Goal: Task Accomplishment & Management: Use online tool/utility

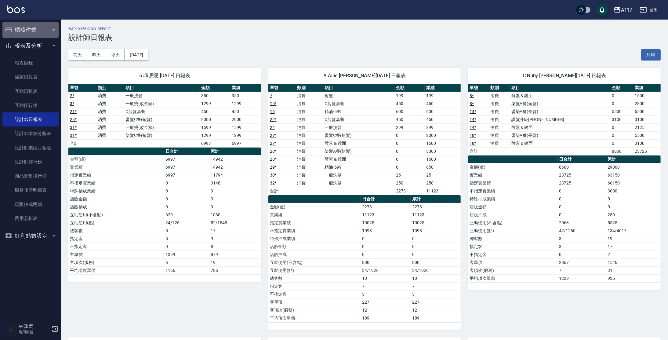
click at [37, 32] on button "櫃檯作業" at bounding box center [30, 30] width 56 height 16
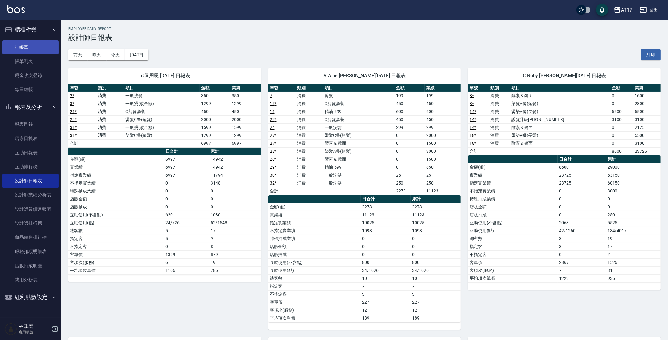
click at [33, 47] on link "打帳單" at bounding box center [30, 47] width 56 height 14
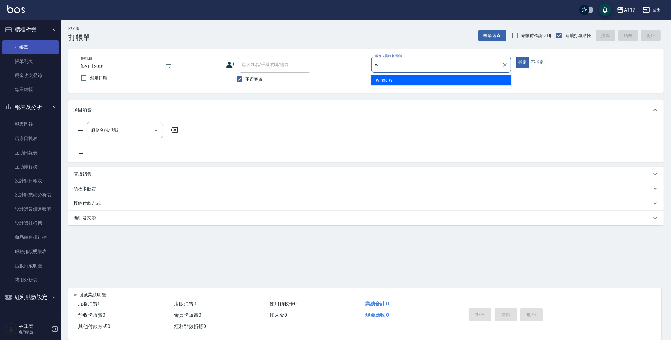
type input "Winne-W"
type button "true"
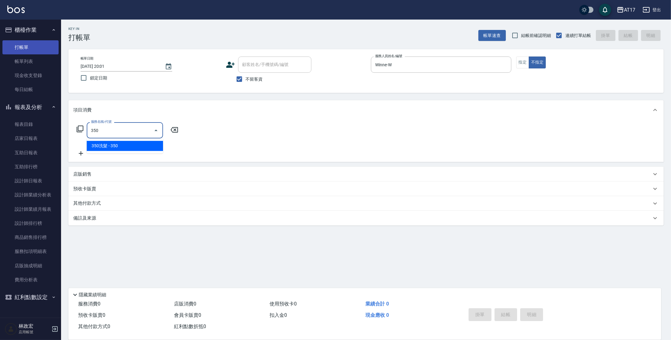
type input "350洗髮(350)"
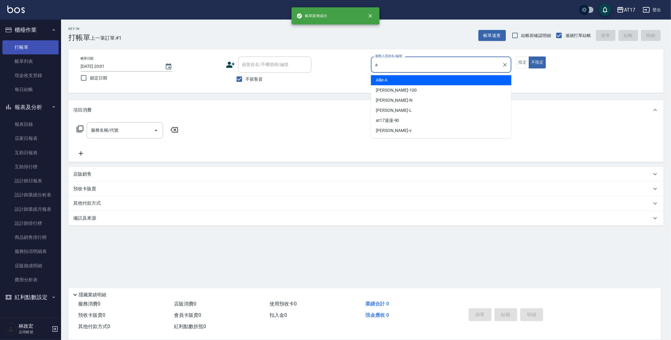
type input "Allie-A"
type button "false"
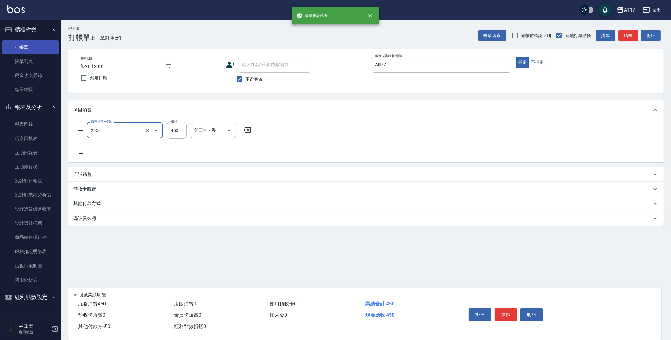
type input "C剪髮套餐(2450)"
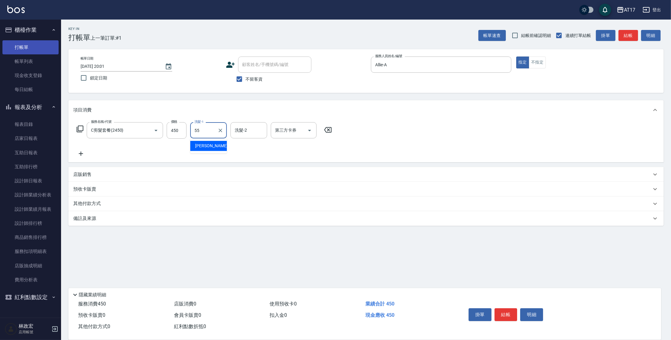
type input "[PERSON_NAME]-55"
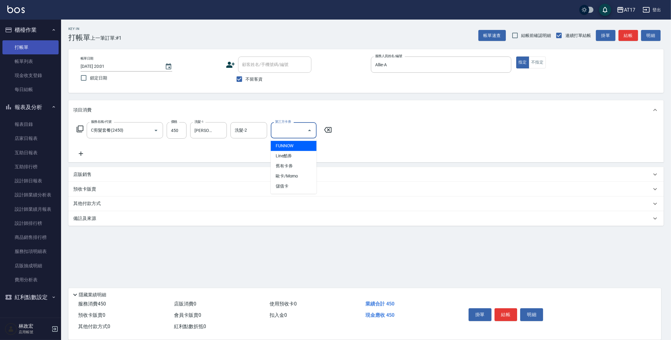
type input "儲值卡"
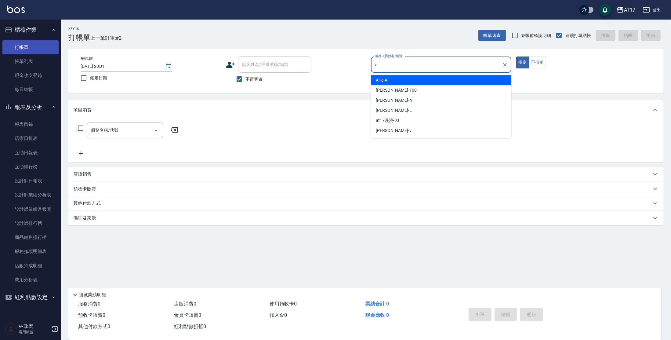
type input "Allie-A"
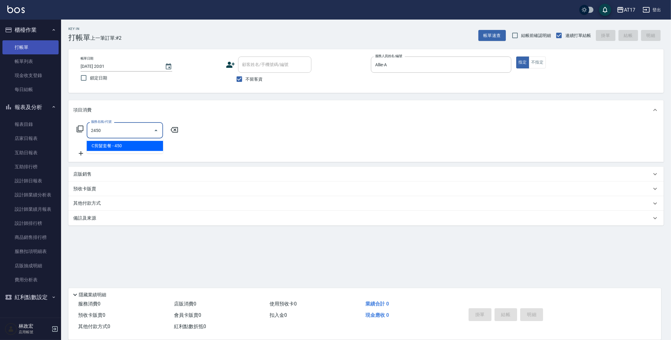
type input "C剪髮套餐(2450)"
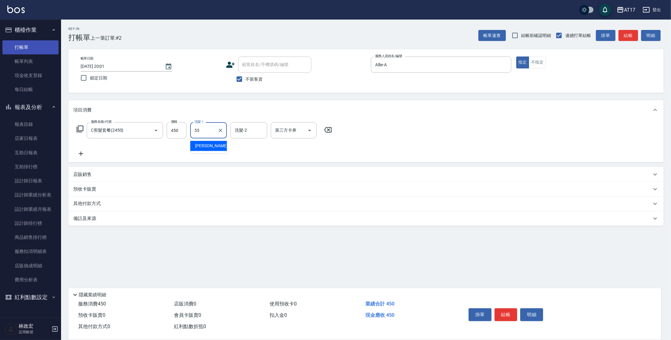
type input "[PERSON_NAME]-55"
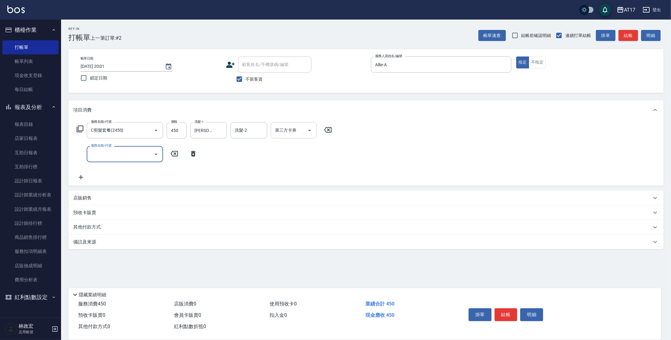
click at [295, 134] on input "第三方卡券" at bounding box center [289, 130] width 31 height 11
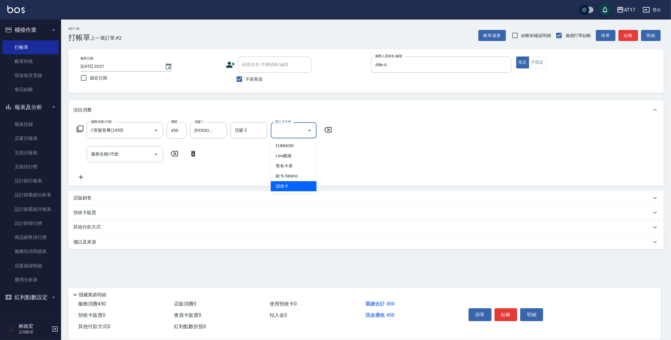
type input "儲值卡"
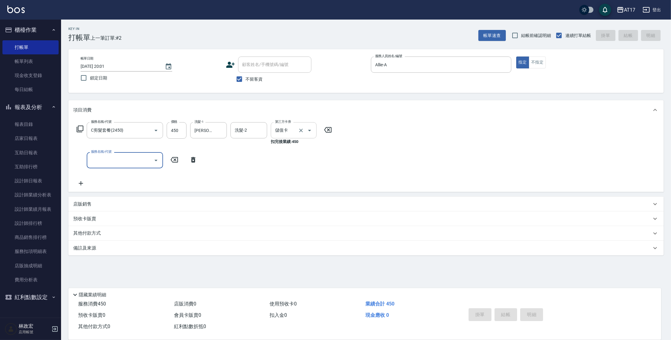
type input "[DATE] 20:02"
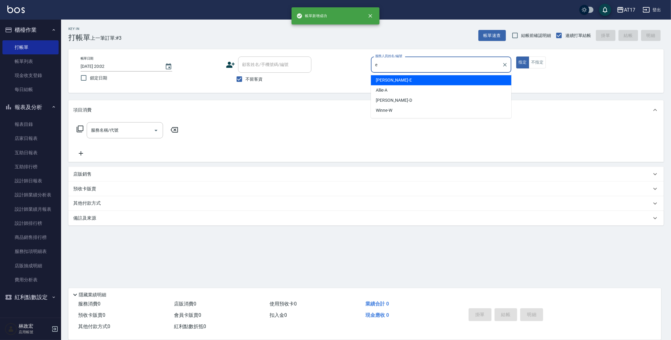
type input "[PERSON_NAME]-E"
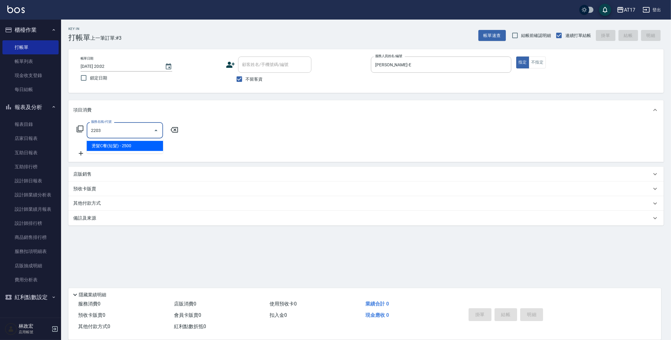
type input "燙髮C餐(短髮)(2203)"
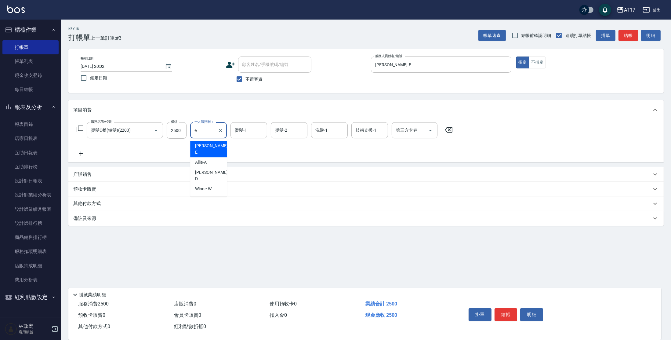
type input "[PERSON_NAME]-E"
type input "欣麗-77"
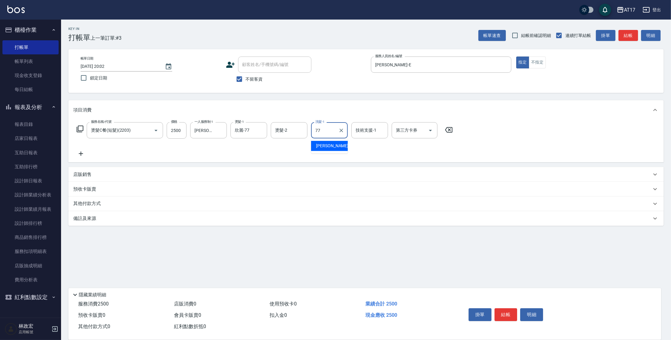
type input "欣麗-77"
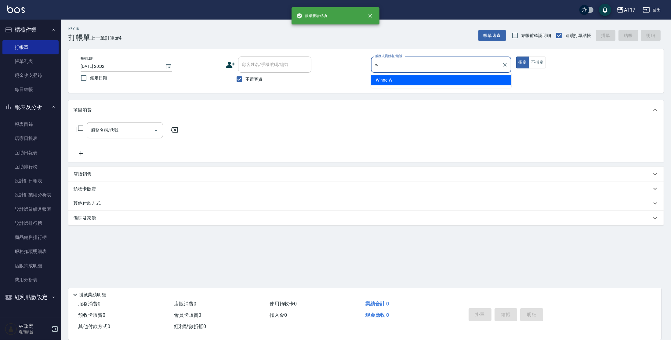
type input "Winne-W"
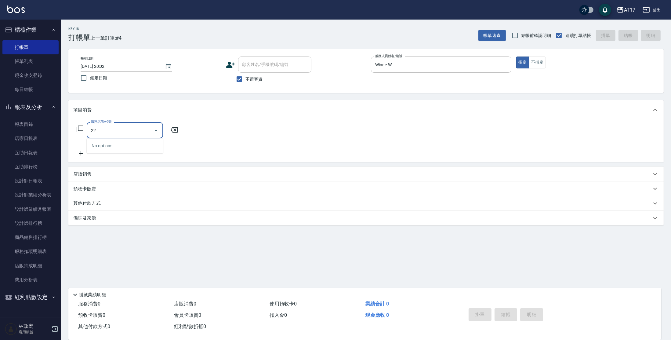
type input "2"
type input "染髮C餐(短髮)(5203)"
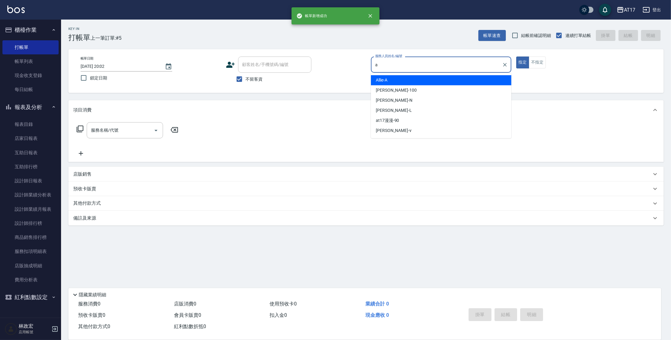
type input "Allie-A"
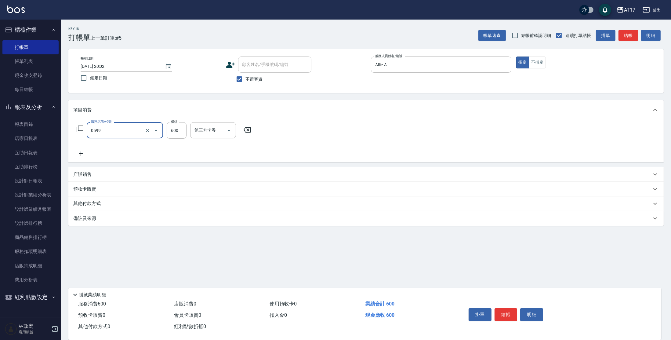
type input "精油-599(0599)"
type input "[PERSON_NAME]-22"
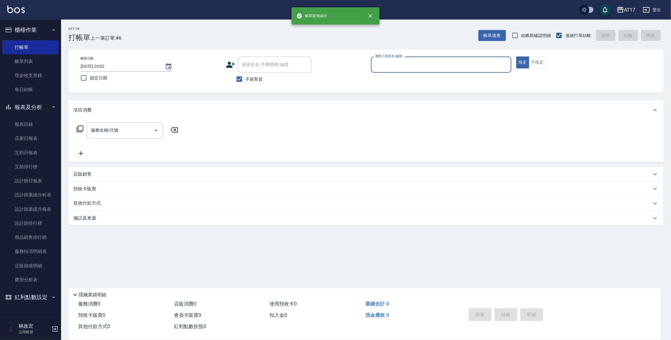
type input "f"
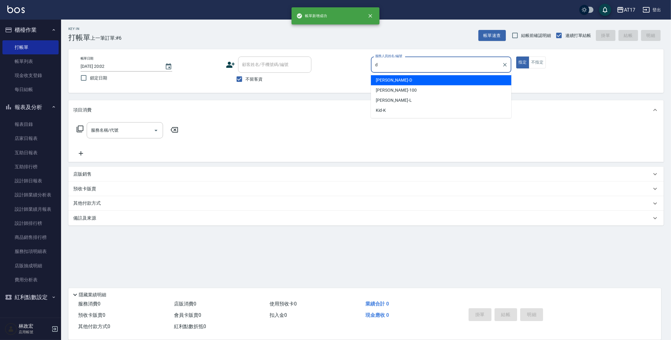
type input "[PERSON_NAME]-D"
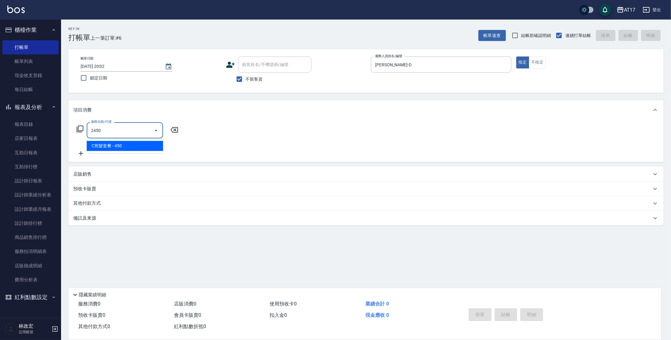
type input "C剪髮套餐(2450)"
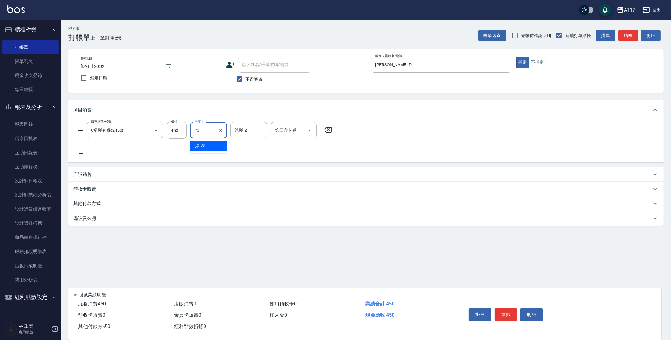
type input "[PERSON_NAME]-25"
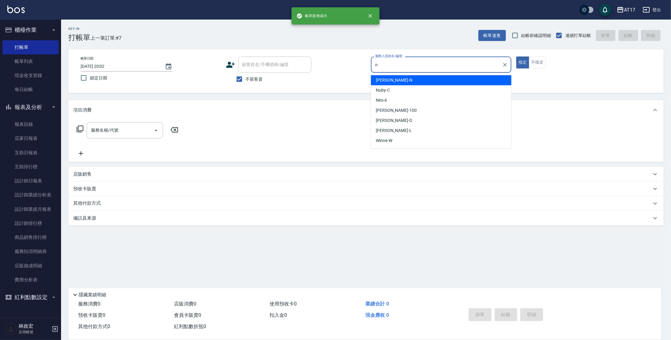
type input "[PERSON_NAME]-N"
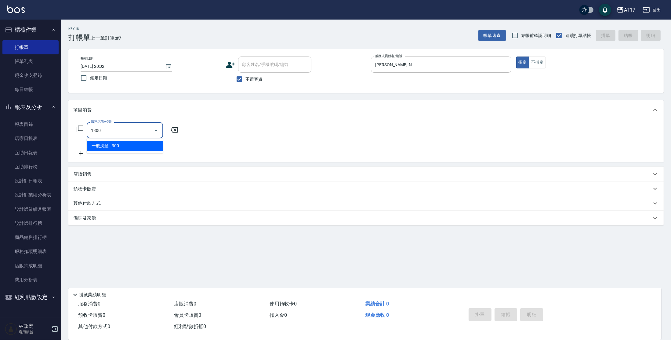
type input "一般洗髮(1300)"
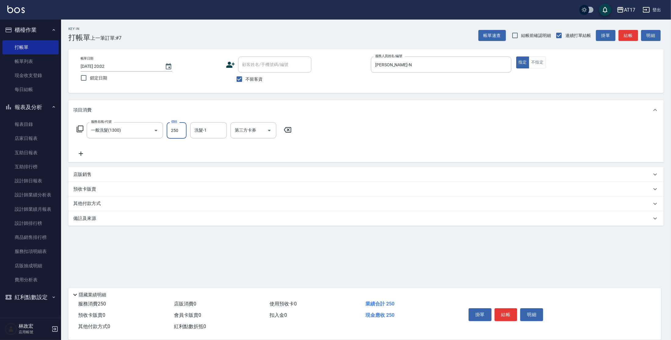
type input "250"
type input "[PERSON_NAME]-55"
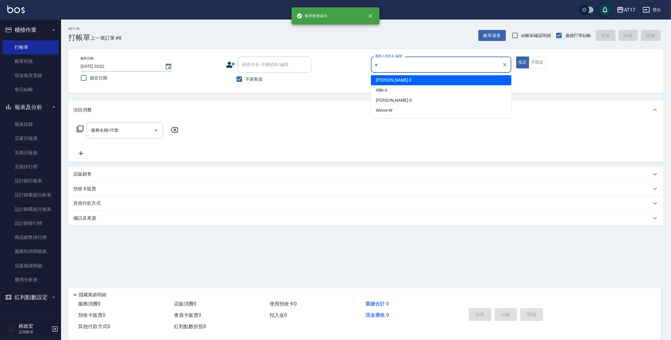
type input "[PERSON_NAME]-E"
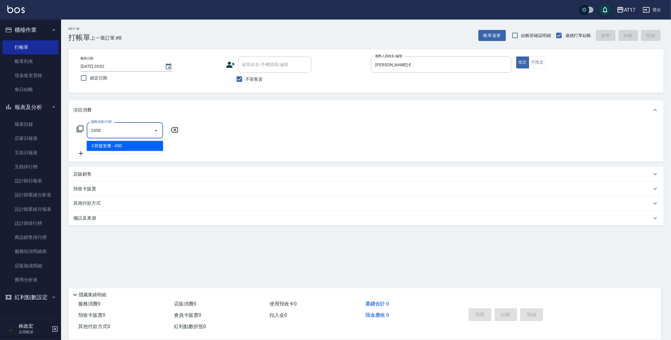
type input "C剪髮套餐(2450)"
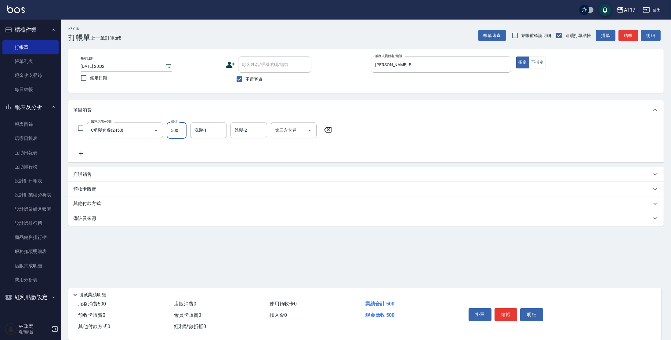
type input "500"
type input "77."
click at [213, 132] on input "洗髮-1" at bounding box center [208, 130] width 31 height 11
type input "欣麗-77"
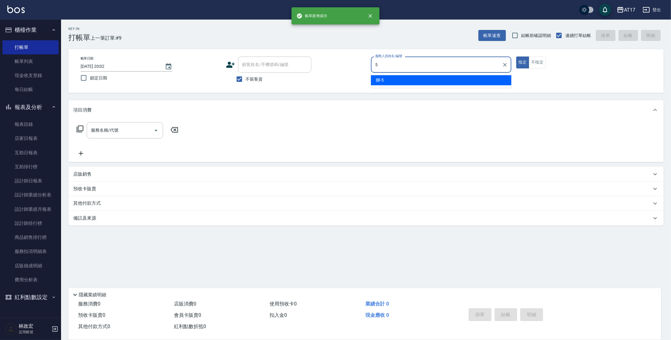
type input "獅-5"
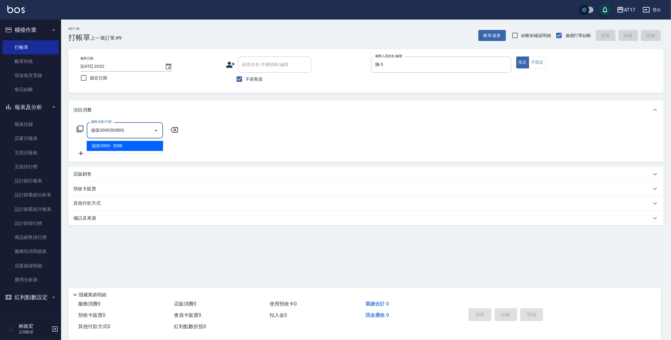
type input "儲值3000(83000)"
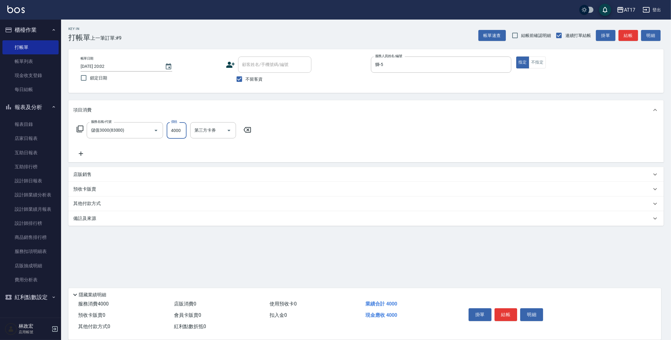
type input "4000"
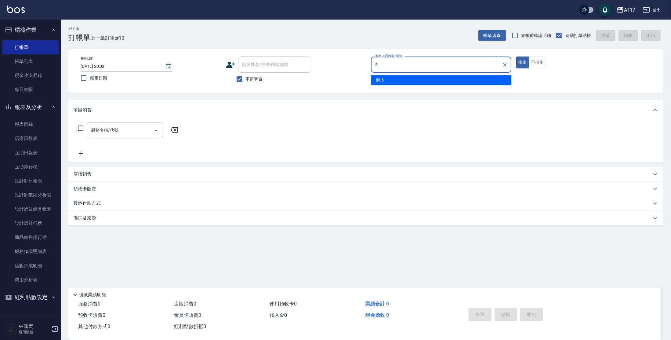
type input "獅-5"
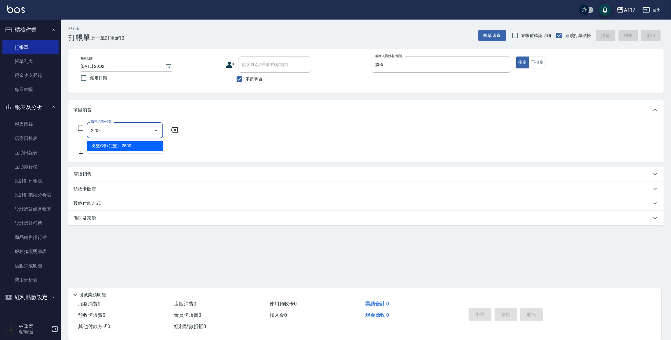
type input "燙髮C餐(短髮)(2203)"
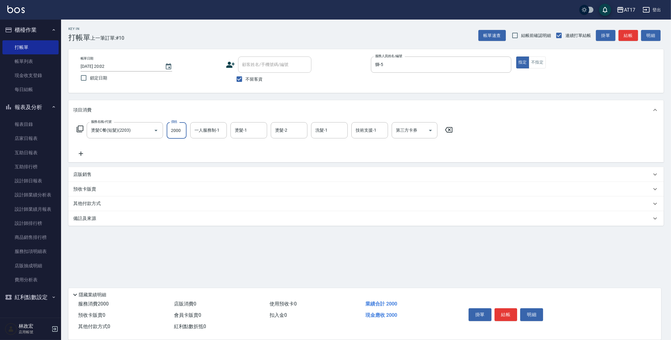
type input "2000"
type input "儲值卡"
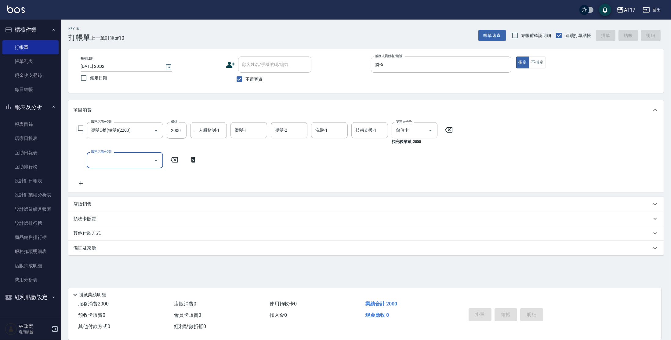
type input "[DATE] 20:03"
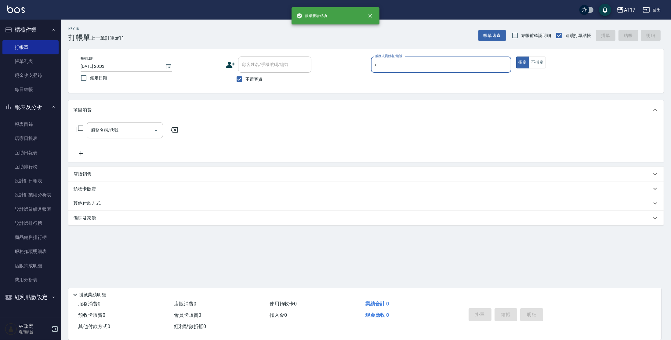
type input "[PERSON_NAME]-D"
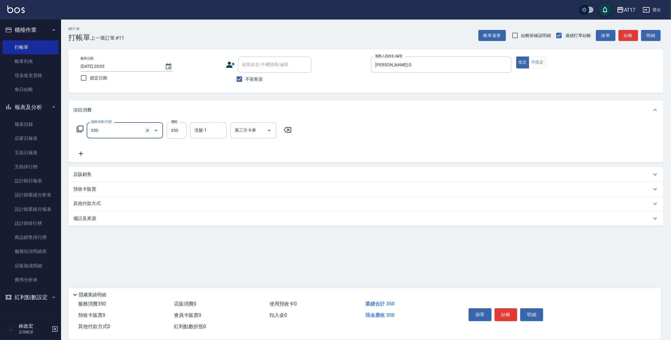
type input "350洗髮(350)"
type input "350"
type input "[PERSON_NAME]-25"
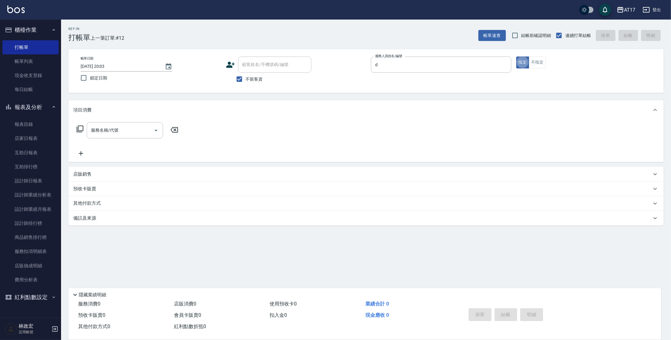
type input "[PERSON_NAME]-D"
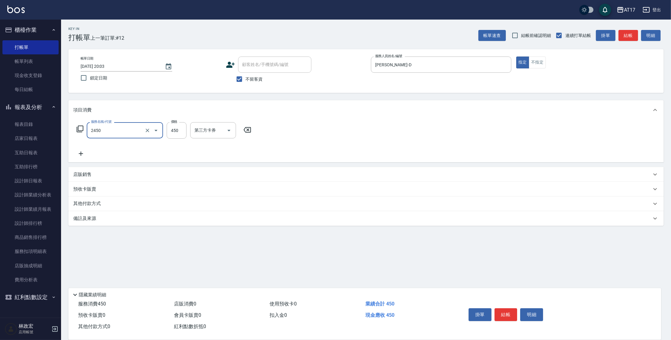
type input "C剪髮套餐(2450)"
type input "[PERSON_NAME]-27"
click at [181, 131] on input "450" at bounding box center [177, 130] width 20 height 16
type input "500"
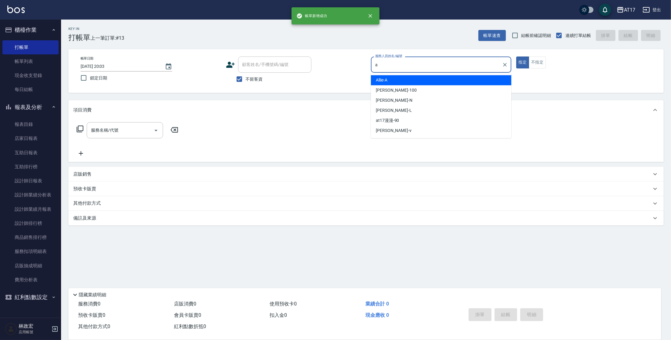
type input "Allie-A"
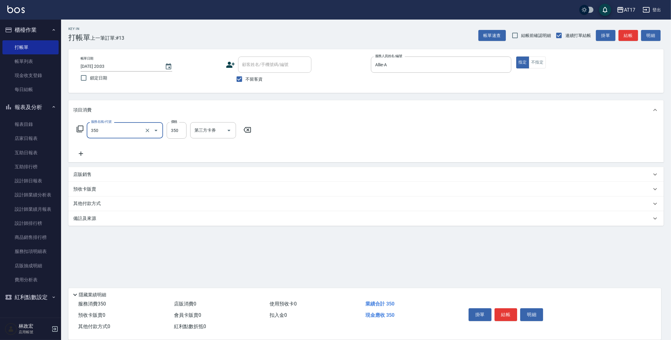
type input "350洗髮(350)"
type input "[PERSON_NAME]-22"
click at [536, 60] on button "不指定" at bounding box center [537, 63] width 17 height 12
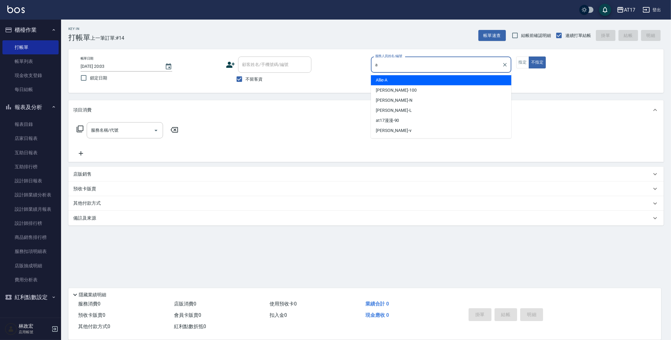
type input "Allie-A"
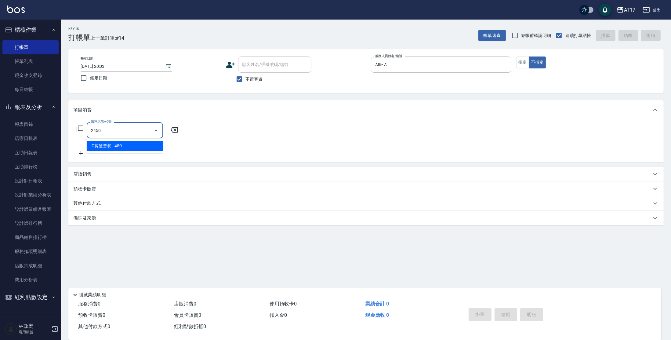
type input "C剪髮套餐(2450)"
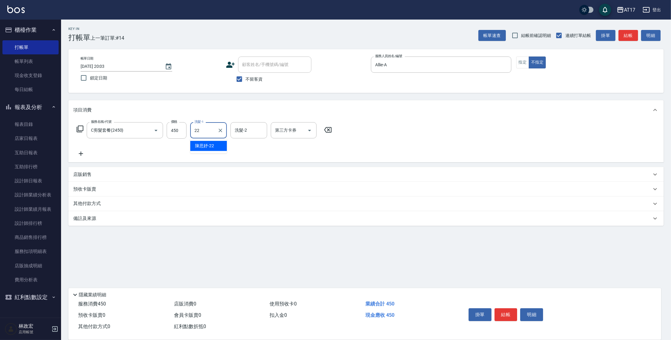
type input "[PERSON_NAME]-22"
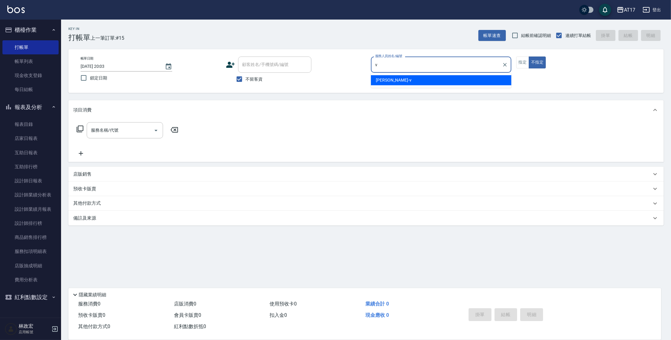
type input "[PERSON_NAME]-v"
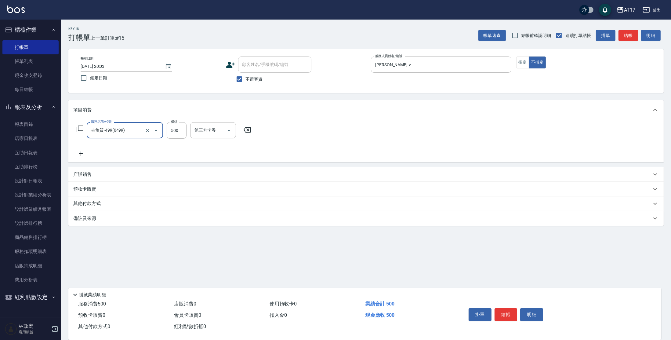
type input "去角質-499(0499)"
type input "600"
type input "[PERSON_NAME]-55"
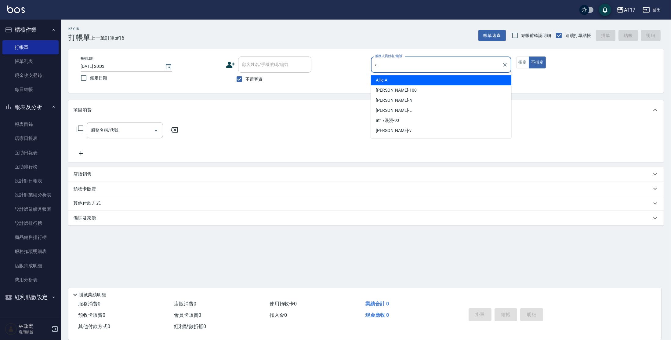
type input "Allie-A"
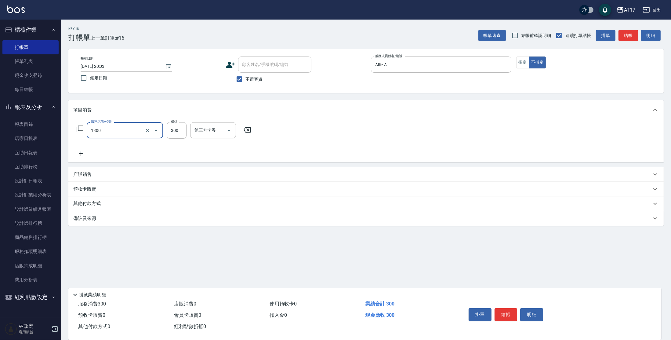
type input "一般洗髮(1300)"
type input "250"
type input "[PERSON_NAME]-25"
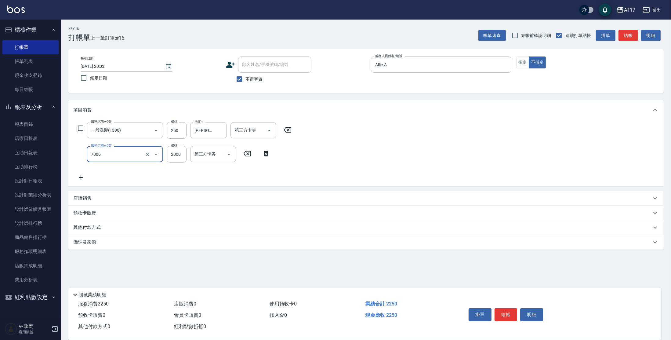
type input "重整1組2000元(7006)"
type input "4500"
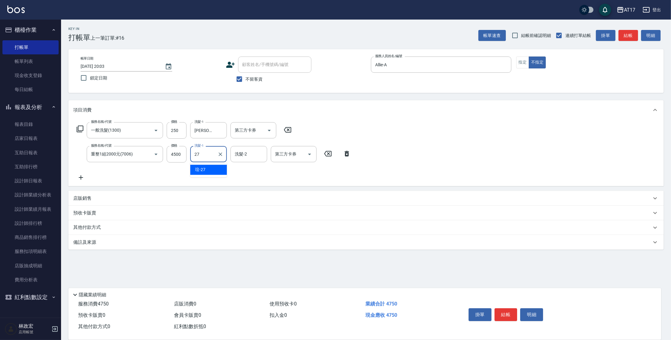
type input "[PERSON_NAME]-27"
click at [84, 128] on div "服務名稱/代號 一般洗髮(1300) 服務名稱/代號 價格 250 價格 洗髮-1 淳-25 洗髮-1 第三方卡券 第三方卡券" at bounding box center [184, 130] width 222 height 16
click at [81, 130] on icon at bounding box center [79, 128] width 7 height 7
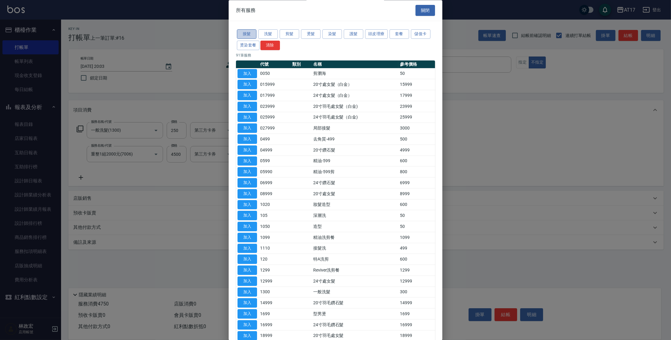
click at [250, 34] on button "接髮" at bounding box center [247, 34] width 20 height 9
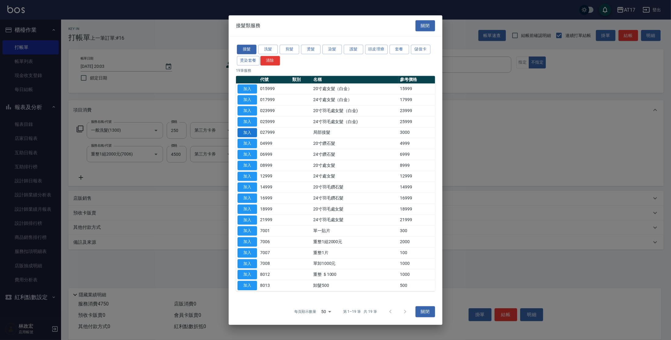
click at [249, 129] on button "加入" at bounding box center [248, 132] width 20 height 9
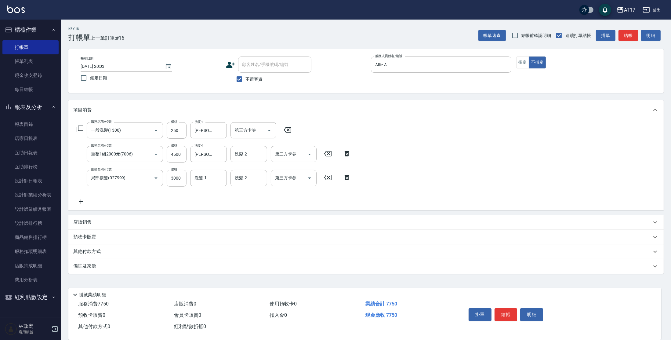
click at [183, 178] on input "3000" at bounding box center [177, 178] width 20 height 16
type input "2000"
type input "[PERSON_NAME]-27"
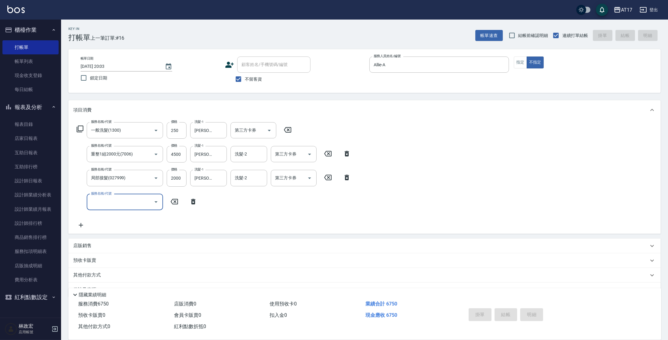
type input "[DATE] 20:04"
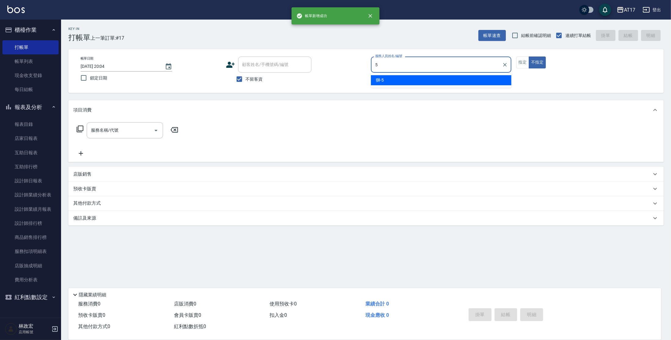
type input "獅-5"
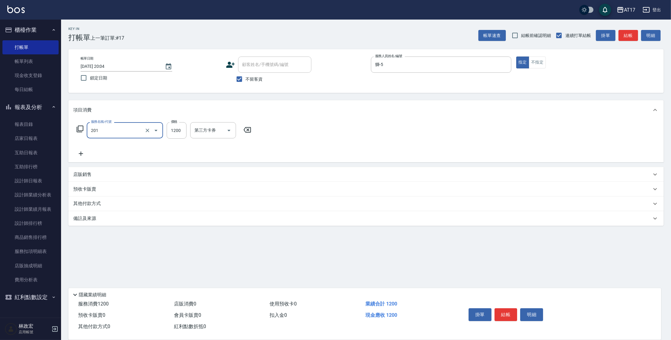
type input "一般燙(改金額)(201)"
type input "1299"
type input "獅-5"
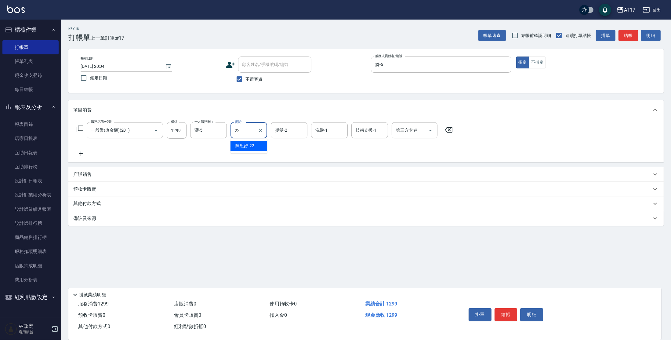
type input "[PERSON_NAME]-22"
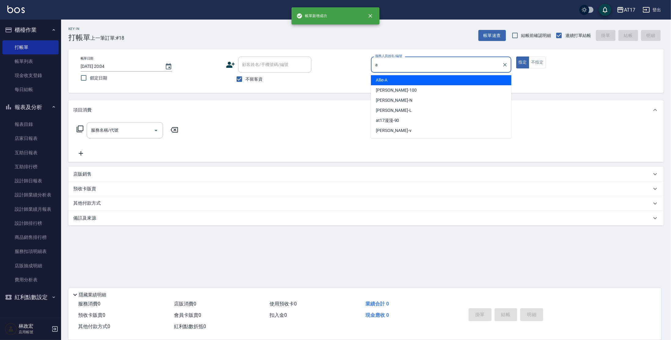
type input "Allie-A"
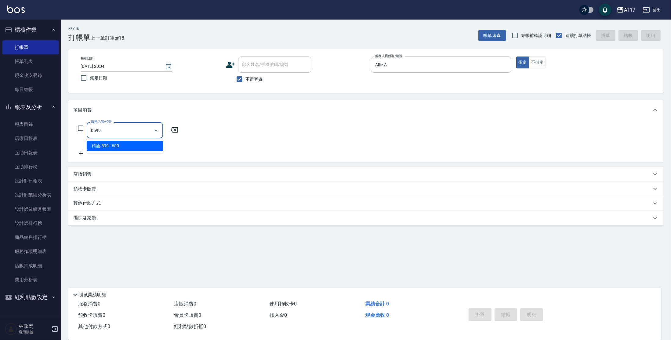
type input "精油-599(0599)"
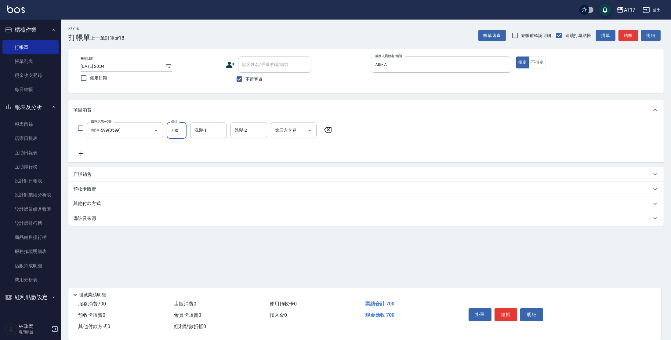
type input "700"
type input "[PERSON_NAME]-22"
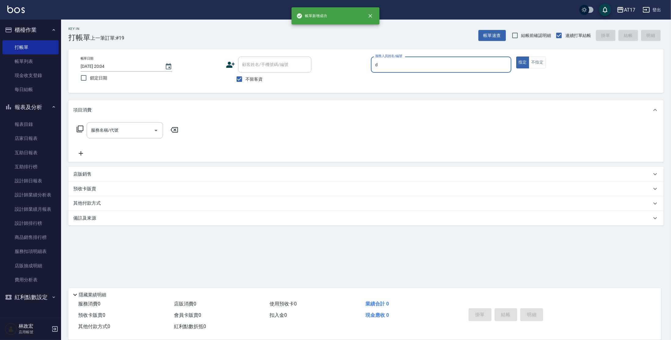
type input "[PERSON_NAME]-D"
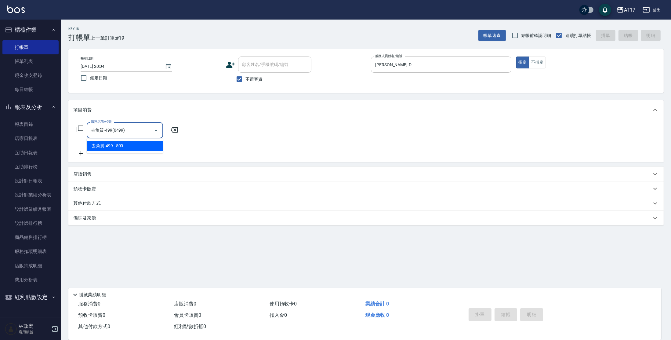
type input "去角質-499(0499)"
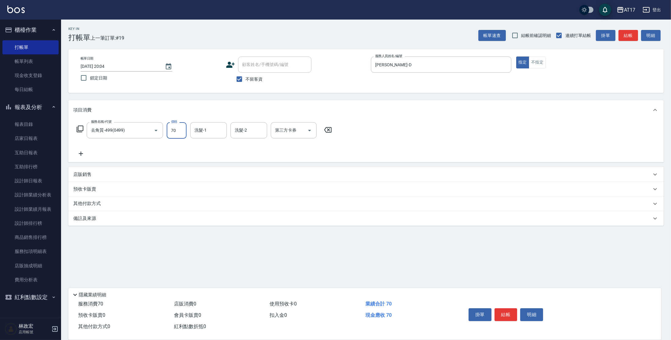
type input "70"
type input "[PERSON_NAME]-25"
click at [176, 128] on input "70" at bounding box center [177, 130] width 20 height 16
type input "700"
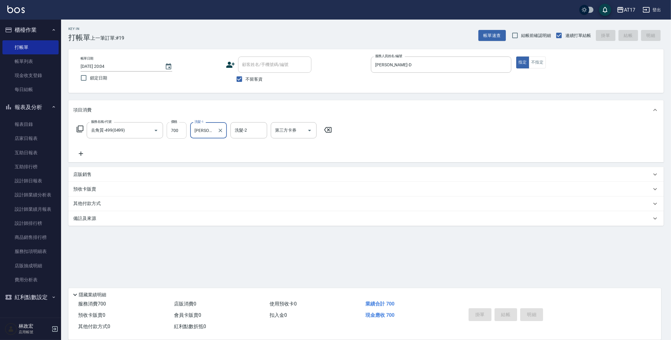
type input "[DATE] 20:05"
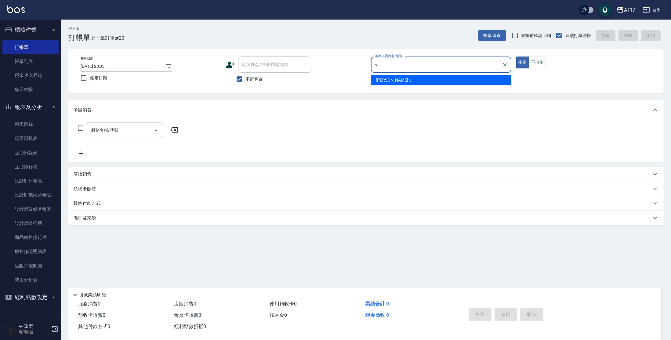
type input "[PERSON_NAME]-v"
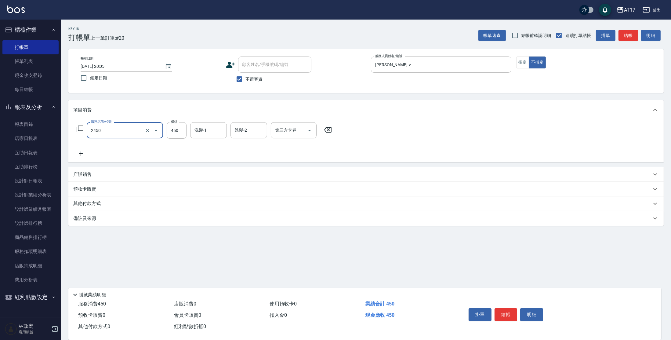
type input "C剪髮套餐(2450)"
drag, startPoint x: 205, startPoint y: 128, endPoint x: 221, endPoint y: 117, distance: 19.3
click at [207, 127] on input "洗髮-1" at bounding box center [208, 130] width 31 height 11
type input "[PERSON_NAME]-27"
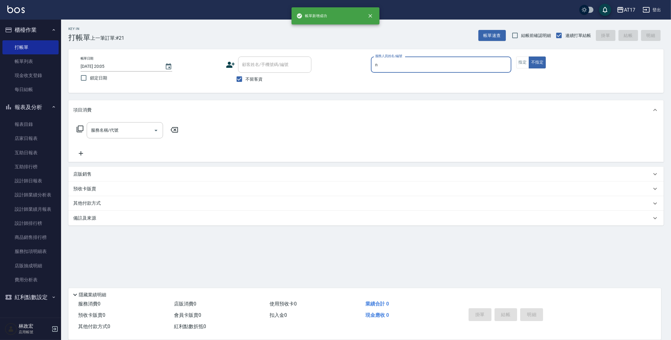
type input "[PERSON_NAME]-N"
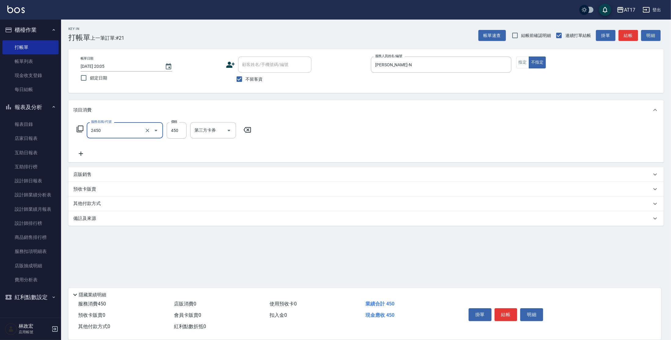
type input "C剪髮套餐(2450)"
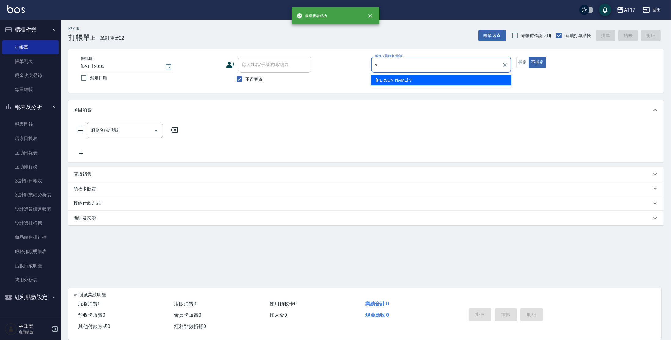
type input "[PERSON_NAME]-v"
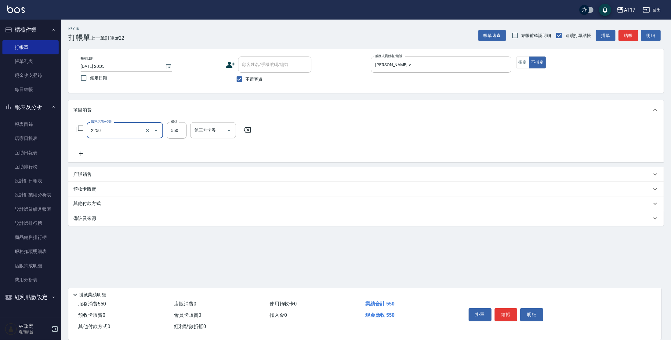
type input "B剪髮套餐(2250)"
type input "欣麗-77"
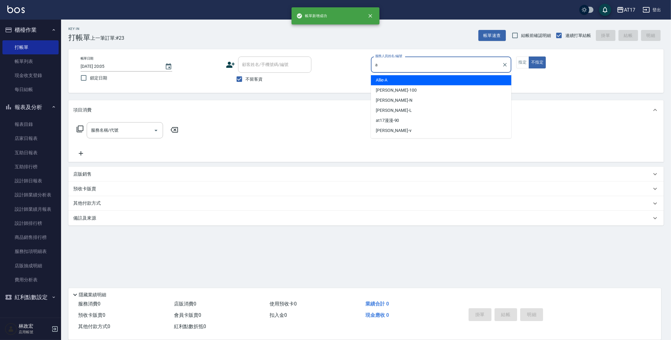
type input "Allie-A"
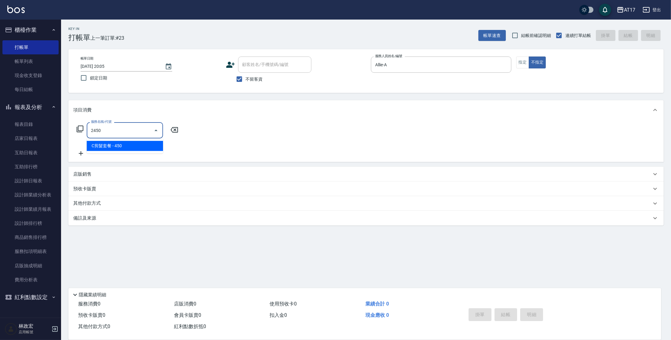
type input "C剪髮套餐(2450)"
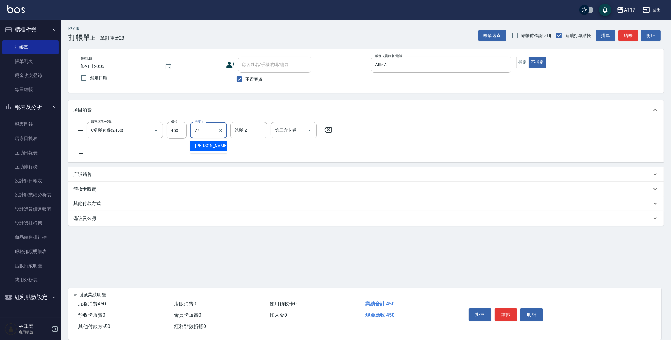
type input "欣麗-77"
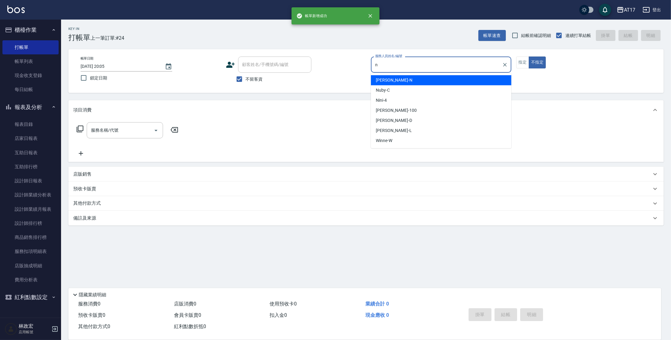
type input "[PERSON_NAME]-N"
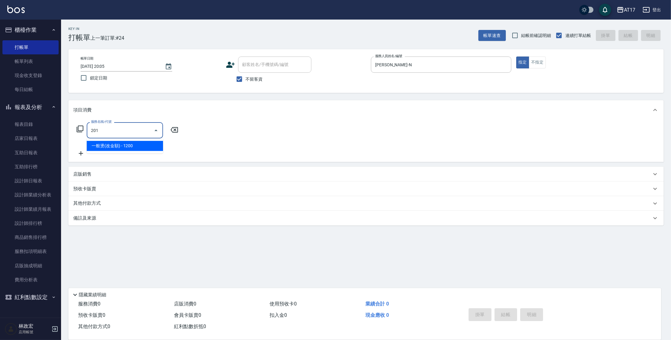
type input "一般燙(改金額)(201)"
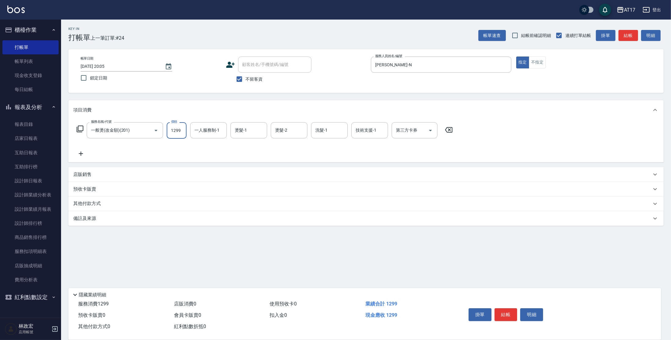
type input "1299"
type input "[PERSON_NAME]-N"
type input "[PERSON_NAME]-55"
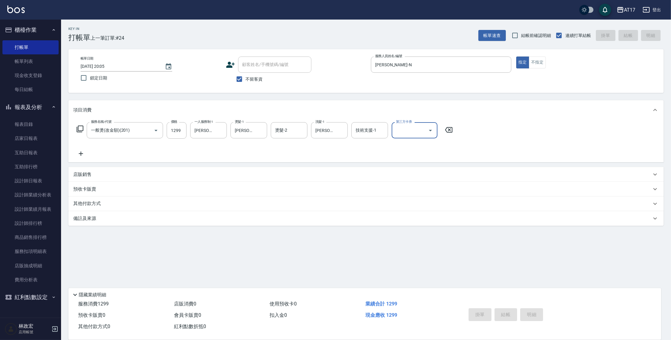
type input "[DATE] 20:06"
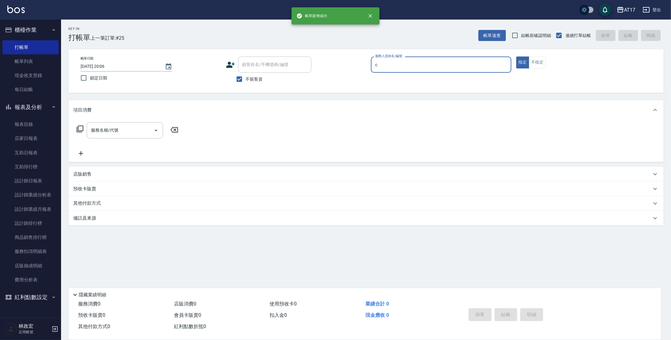
type input "Nuby-C"
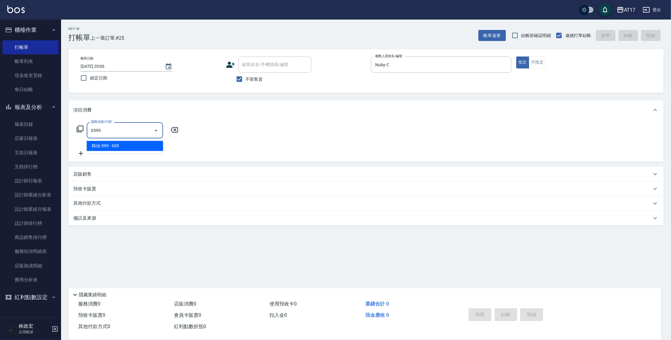
type input "精油-599(0599)"
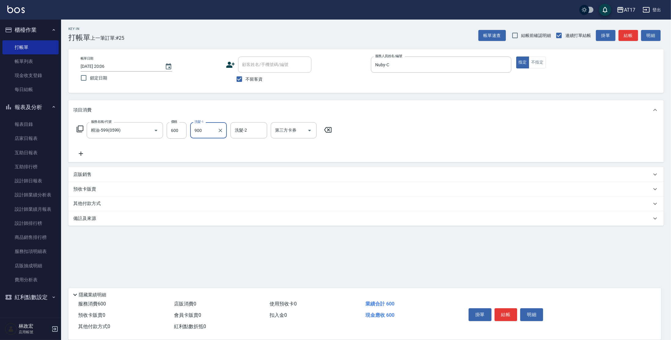
type input "900"
click at [181, 131] on input "600" at bounding box center [177, 130] width 20 height 16
type input "900"
type input "Winne-W"
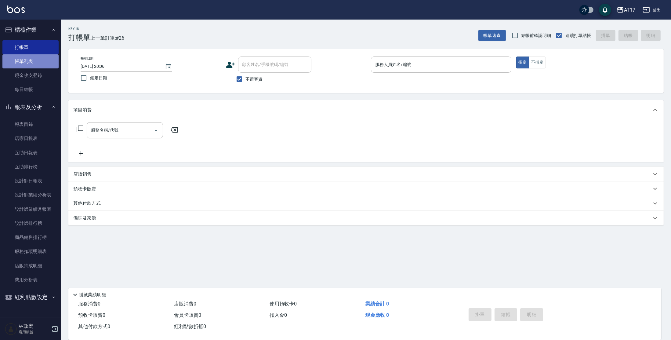
click at [15, 62] on link "帳單列表" at bounding box center [30, 61] width 56 height 14
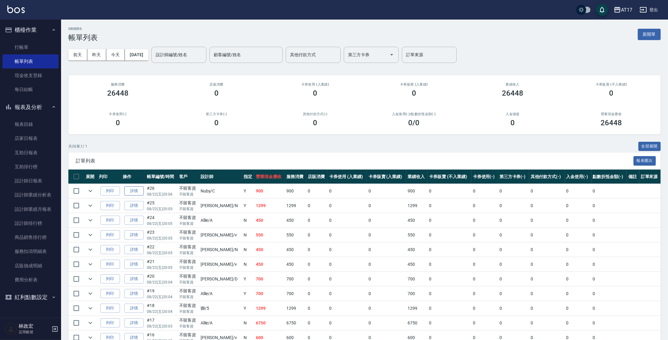
click at [138, 191] on link "詳情" at bounding box center [134, 190] width 20 height 9
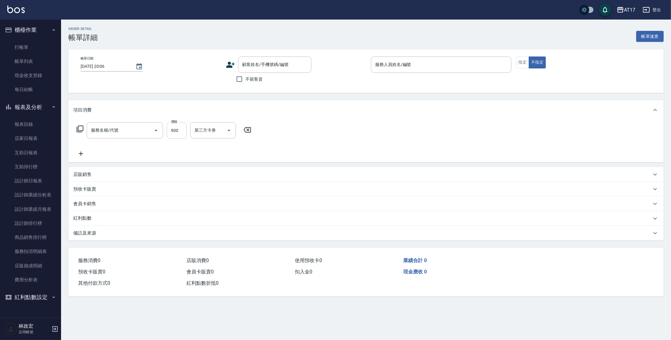
checkbox input "true"
type input "Nuby-C"
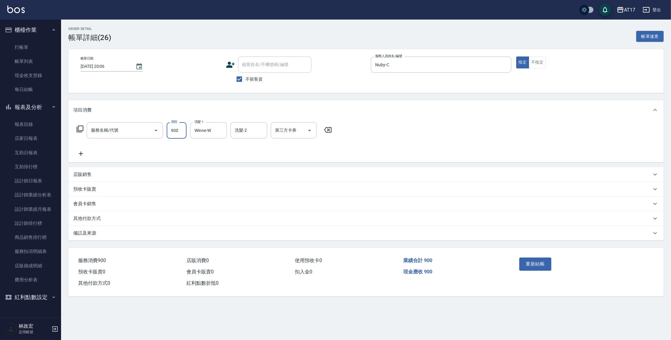
click at [181, 131] on input "900" at bounding box center [177, 130] width 20 height 16
type input "精油-599(0599)"
type input "800"
type input "儲值卡"
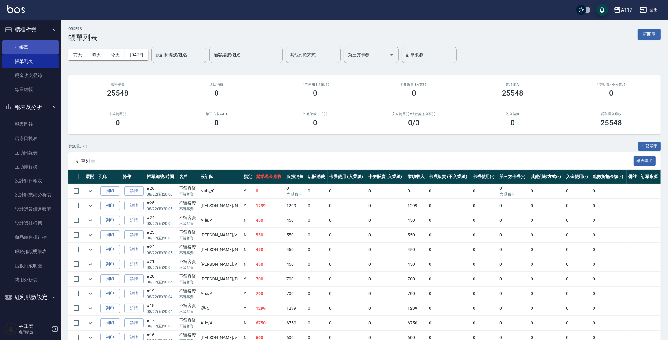
click at [15, 42] on link "打帳單" at bounding box center [30, 47] width 56 height 14
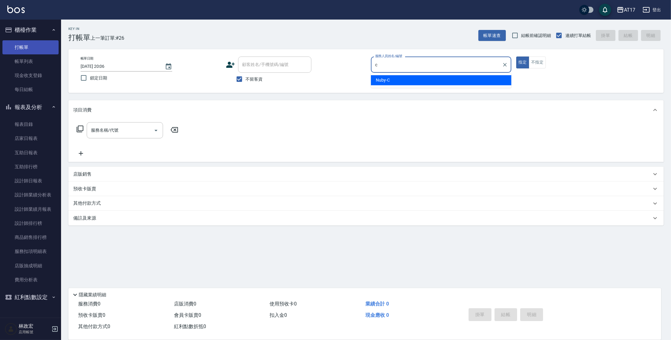
type input "Nuby-C"
type button "true"
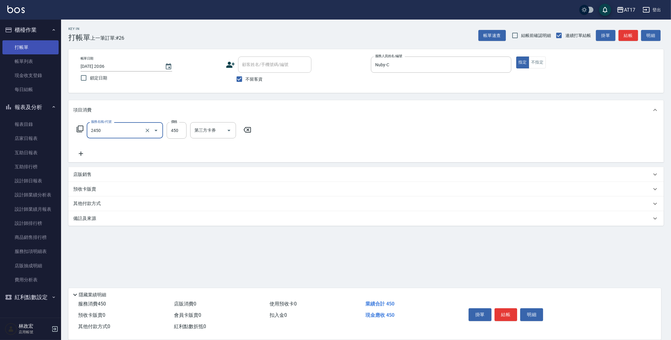
type input "C剪髮套餐(2450)"
drag, startPoint x: 175, startPoint y: 134, endPoint x: 201, endPoint y: 116, distance: 31.4
click at [177, 134] on input "450" at bounding box center [177, 130] width 20 height 16
type input "600"
type input "Winne-W"
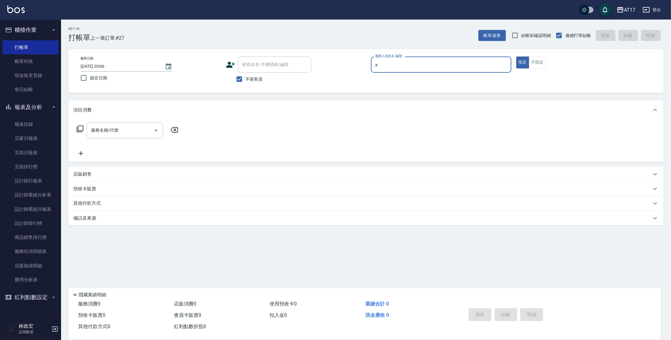
type input "Allie-A"
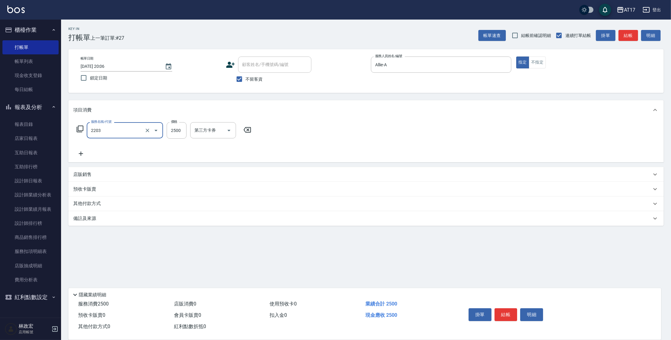
type input "燙髮C餐(短髮)(2203)"
type input "2000"
type input "s"
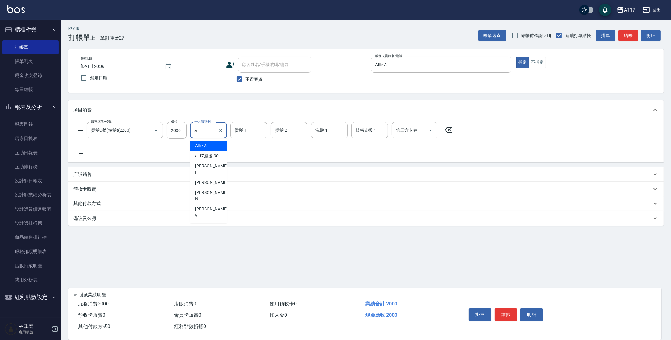
type input "Allie-A"
type input "[PERSON_NAME]-22"
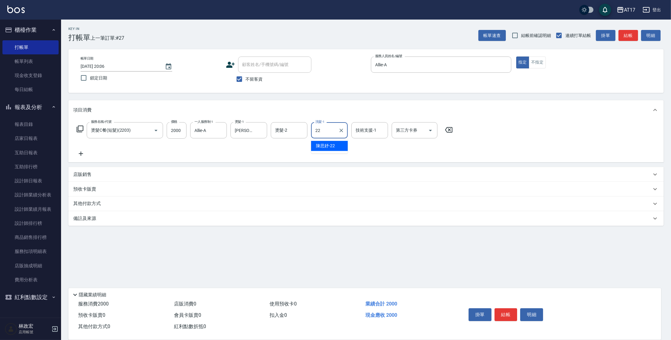
type input "[PERSON_NAME]-22"
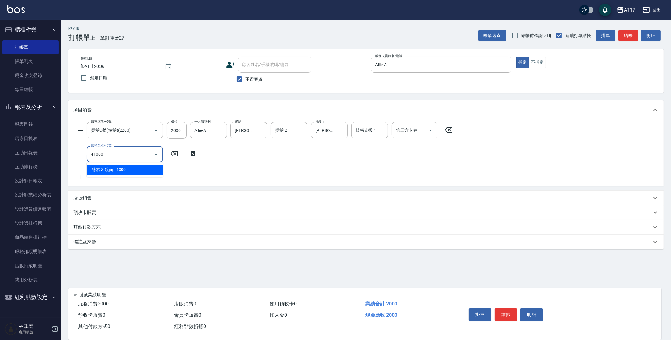
type input "酵素 & 鏡面(41000)"
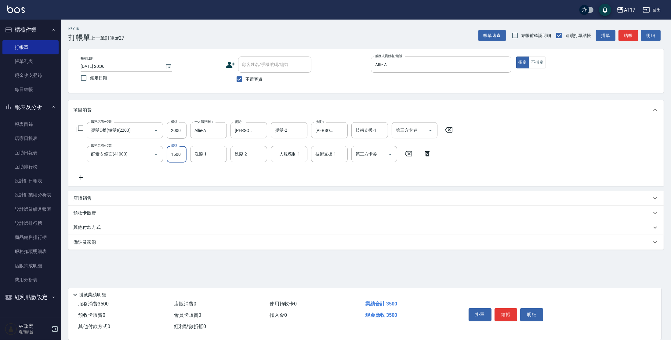
type input "1500"
type input "[PERSON_NAME]-22"
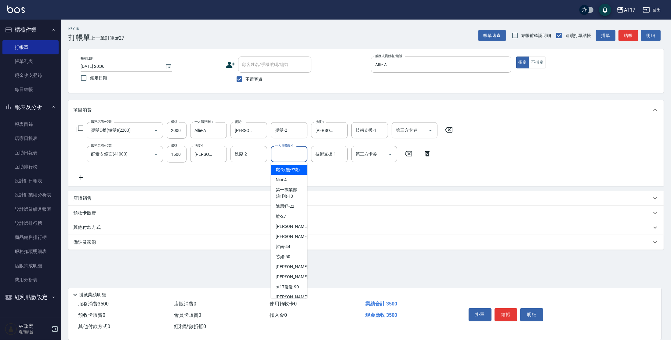
click at [283, 153] on input "一人服務制-1" at bounding box center [289, 154] width 31 height 11
type input "Allie-A"
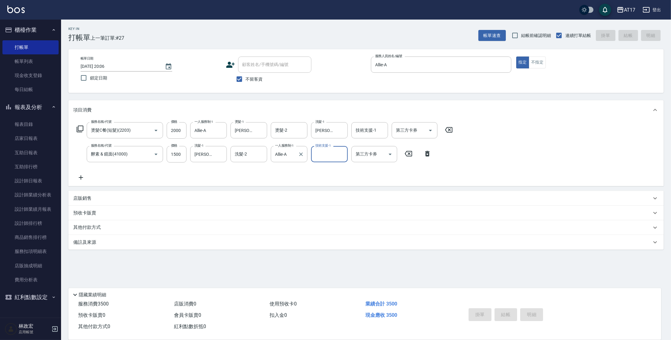
type input "[DATE] 20:07"
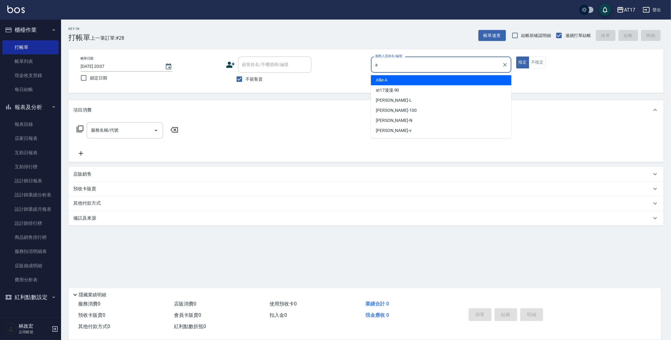
type input "Allie-A"
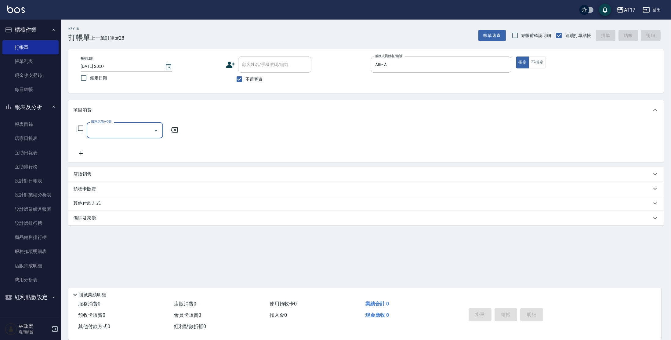
click at [74, 172] on p "店販銷售" at bounding box center [82, 174] width 18 height 6
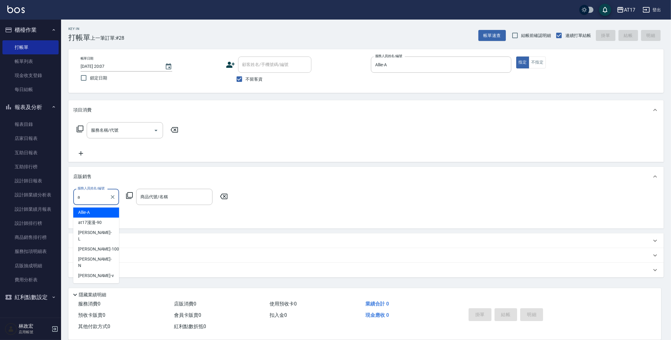
type input "Allie-A"
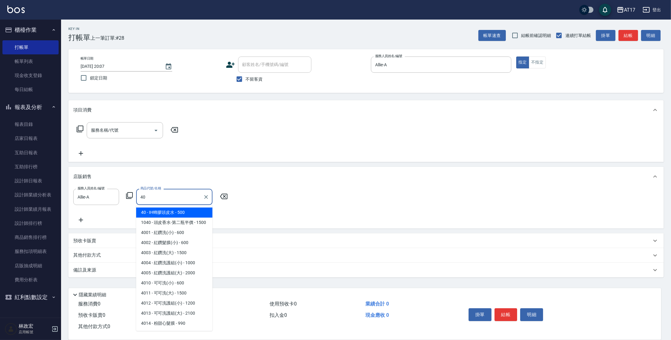
type input "IH蜂膠頭皮水"
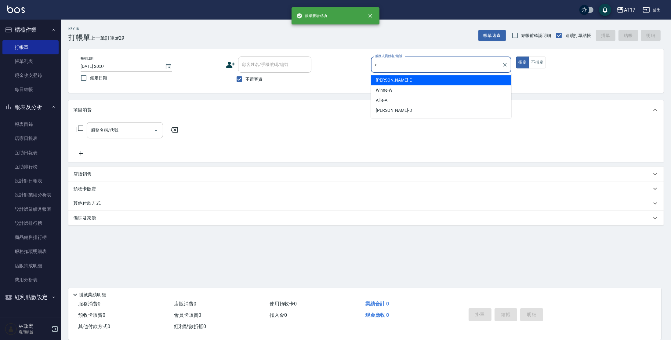
type input "[PERSON_NAME]-E"
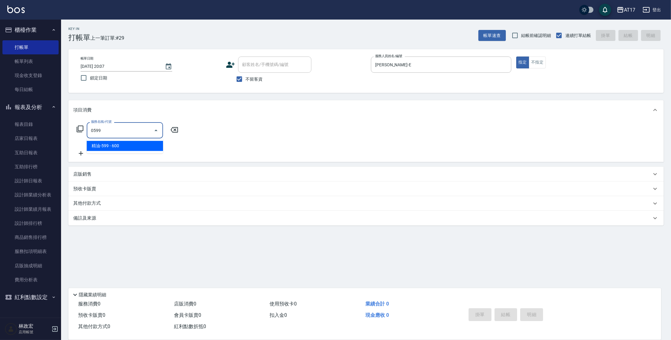
type input "精油-599(0599)"
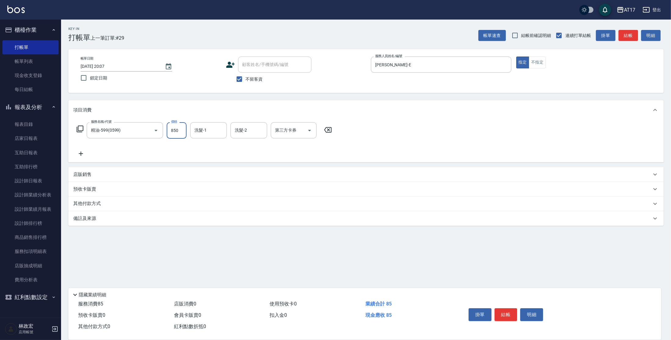
type input "850"
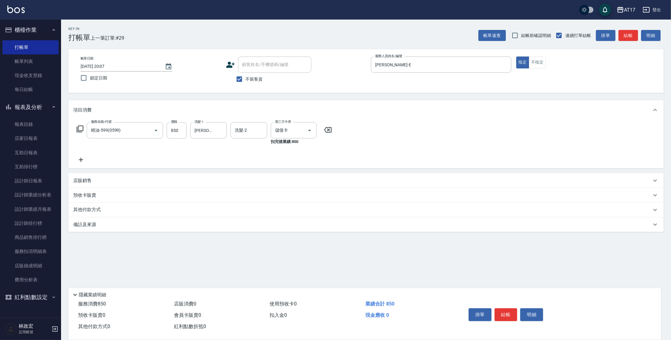
click at [75, 177] on div "店販銷售" at bounding box center [366, 180] width 596 height 15
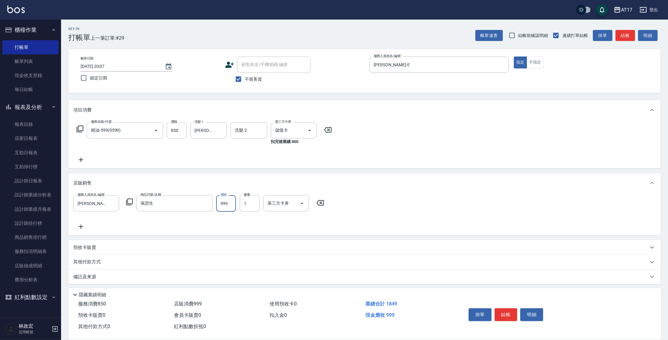
click at [234, 202] on input "999" at bounding box center [226, 203] width 20 height 16
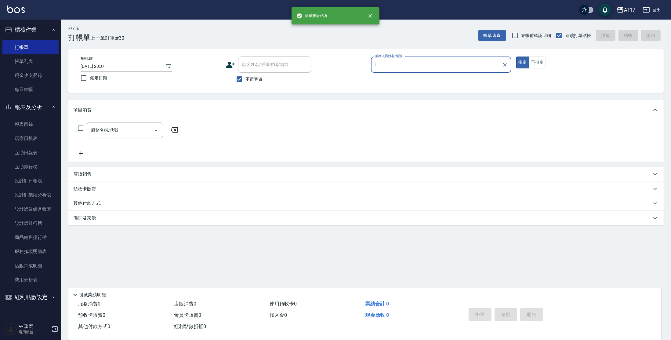
click at [517, 57] on button "指定" at bounding box center [523, 63] width 13 height 12
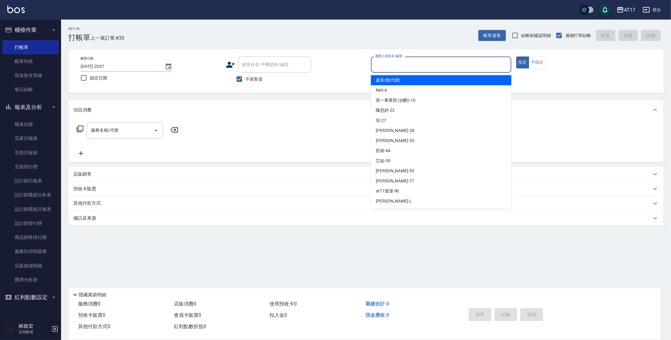
click at [409, 60] on input "服務人員姓名/編號" at bounding box center [441, 64] width 135 height 11
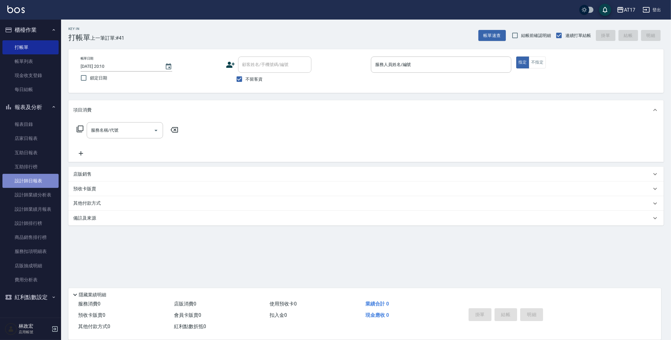
click at [16, 180] on link "設計師日報表" at bounding box center [30, 181] width 56 height 14
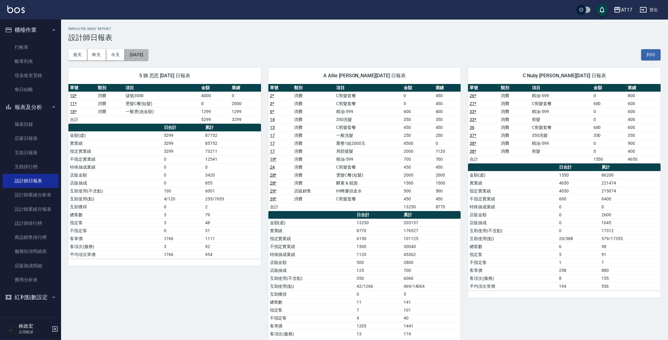
click at [148, 55] on button "[DATE]" at bounding box center [136, 54] width 23 height 11
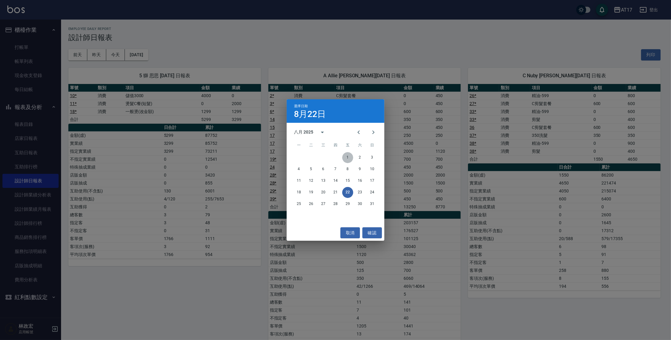
click at [348, 155] on button "1" at bounding box center [347, 157] width 11 height 11
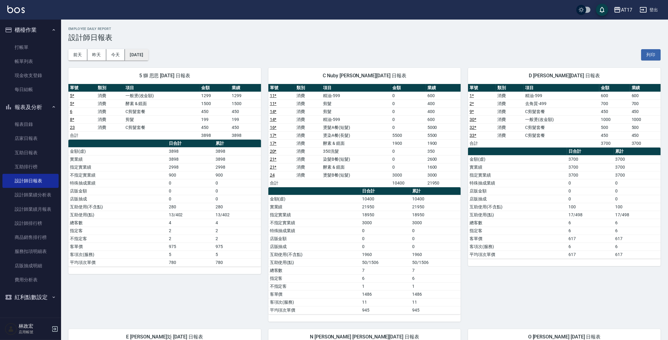
click at [141, 55] on button "[DATE]" at bounding box center [136, 54] width 23 height 11
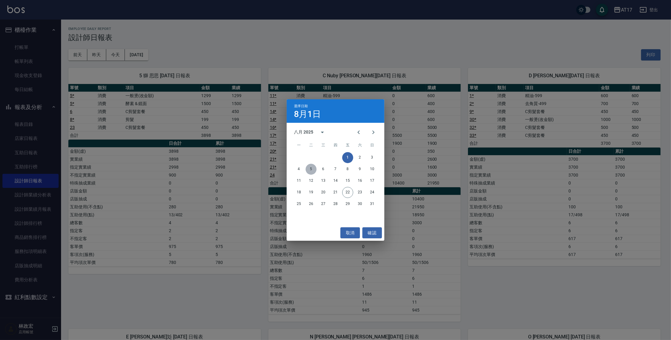
click at [307, 167] on button "5" at bounding box center [311, 169] width 11 height 11
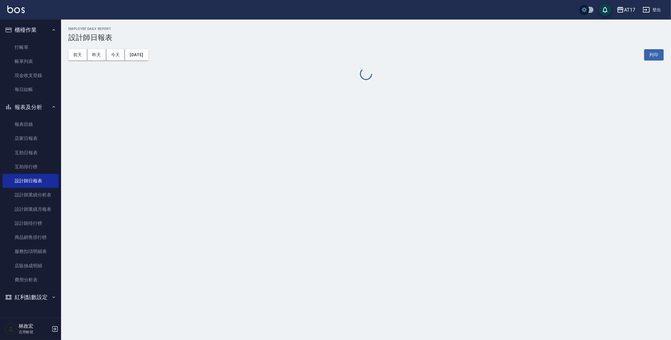
click at [308, 168] on div "AT17 [DATE] 設計師日報表 列印時間： [DATE][PHONE_NUMBER]:14 Employee Daily Report 設計師日報表 […" at bounding box center [335, 170] width 671 height 340
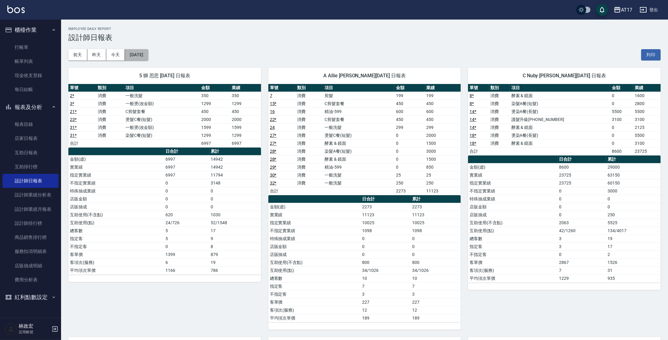
click at [148, 55] on button "[DATE]" at bounding box center [136, 54] width 23 height 11
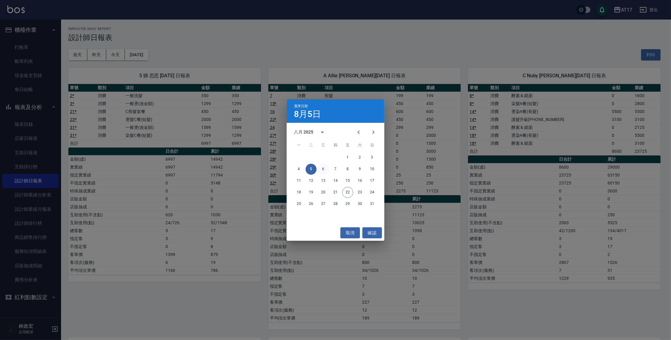
click at [324, 170] on button "6" at bounding box center [323, 169] width 11 height 11
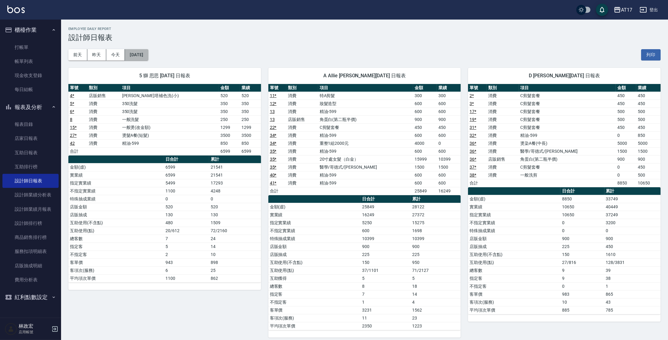
click at [144, 58] on button "[DATE]" at bounding box center [136, 54] width 23 height 11
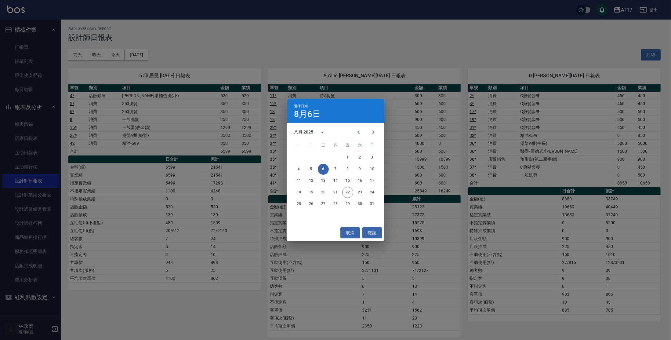
click at [278, 193] on div "選擇日期 [DATE] 八月 2025 一 二 三 四 五 六 日 1 2 3 4 5 6 7 8 9 10 11 12 13 14 15 16 17 18 …" at bounding box center [335, 170] width 671 height 340
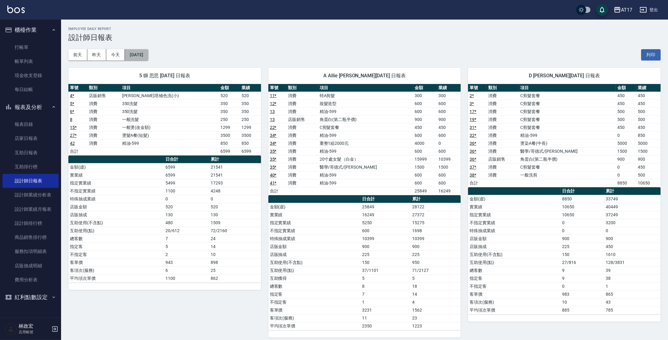
click at [148, 57] on button "[DATE]" at bounding box center [136, 54] width 23 height 11
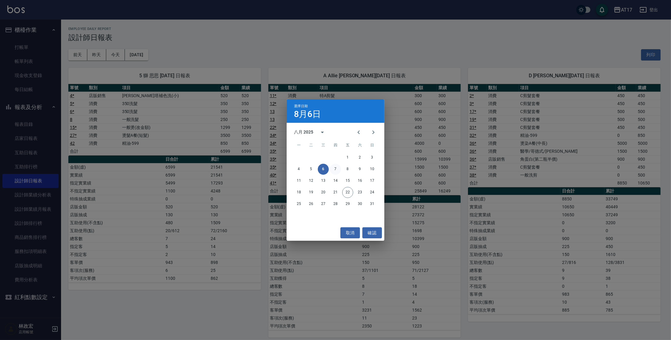
click at [337, 168] on button "7" at bounding box center [335, 169] width 11 height 11
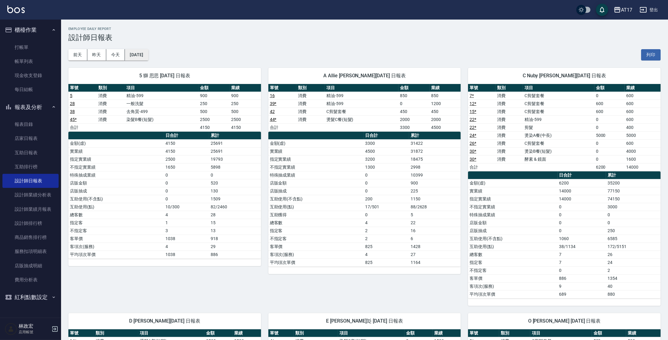
click at [148, 59] on button "[DATE]" at bounding box center [136, 54] width 23 height 11
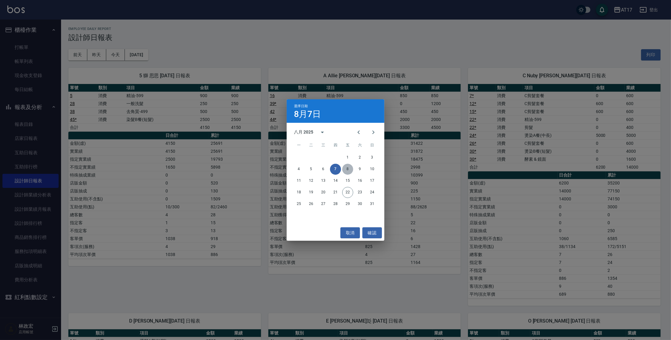
drag, startPoint x: 347, startPoint y: 167, endPoint x: 322, endPoint y: 158, distance: 27.0
click at [347, 167] on button "8" at bounding box center [347, 169] width 11 height 11
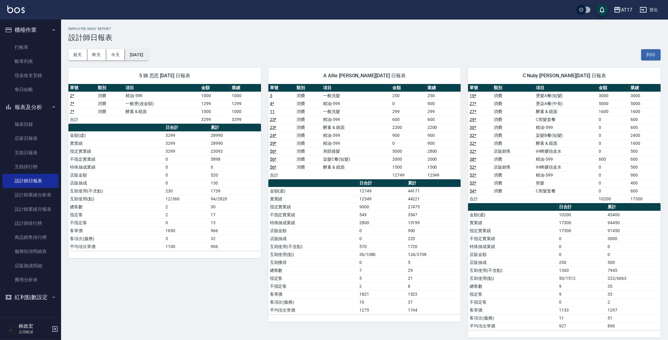
click at [148, 54] on button "[DATE]" at bounding box center [136, 54] width 23 height 11
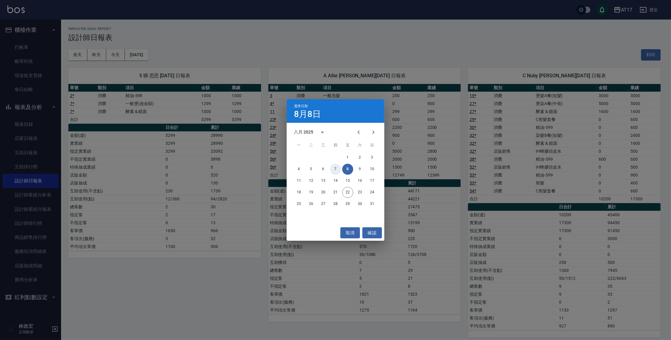
click at [340, 170] on button "7" at bounding box center [335, 169] width 11 height 11
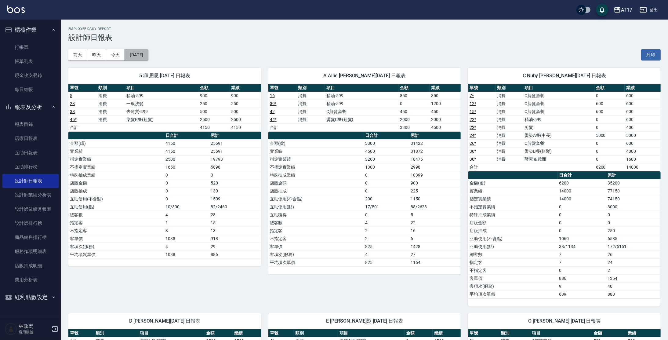
click at [139, 53] on button "[DATE]" at bounding box center [136, 54] width 23 height 11
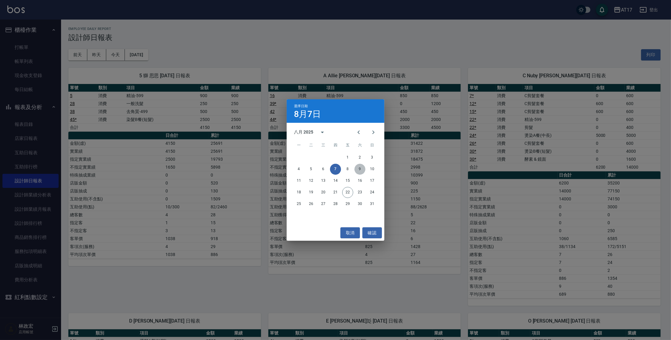
click at [362, 170] on button "9" at bounding box center [360, 169] width 11 height 11
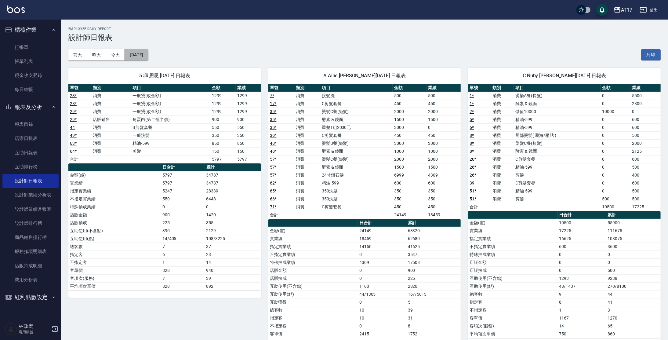
click at [147, 52] on button "[DATE]" at bounding box center [136, 54] width 23 height 11
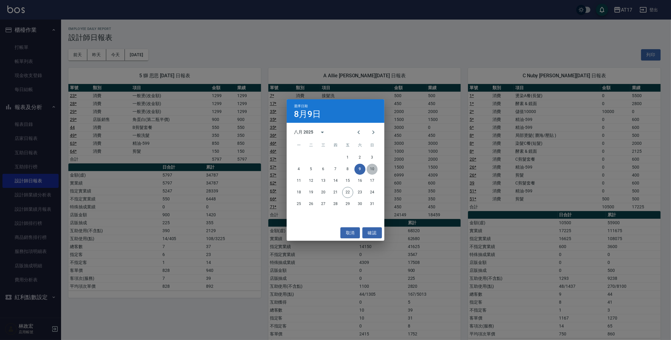
click at [372, 167] on button "10" at bounding box center [372, 169] width 11 height 11
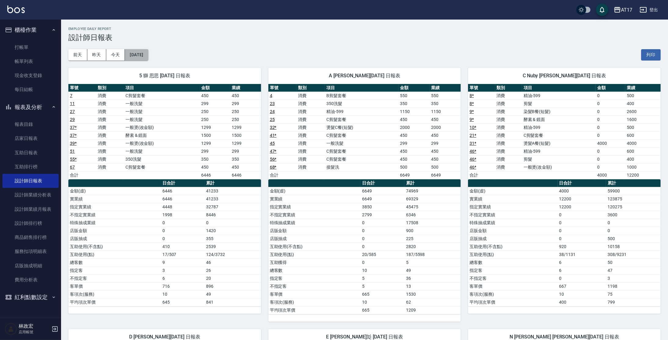
click at [148, 55] on button "[DATE]" at bounding box center [136, 54] width 23 height 11
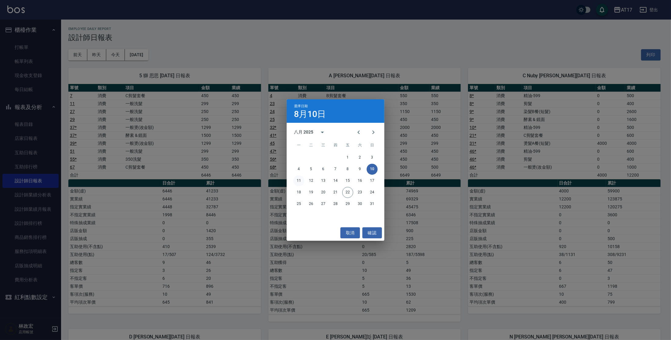
click at [302, 182] on button "11" at bounding box center [299, 180] width 11 height 11
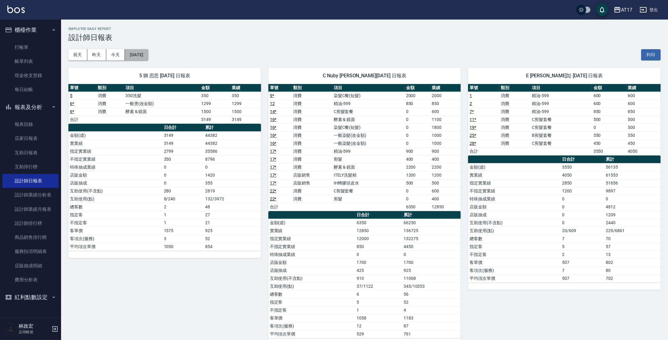
click at [147, 55] on button "[DATE]" at bounding box center [136, 54] width 23 height 11
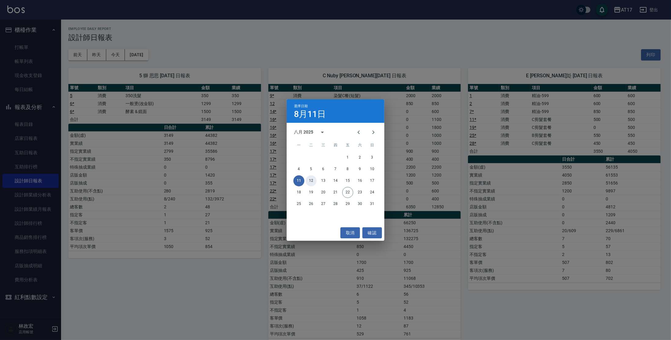
click at [311, 176] on button "12" at bounding box center [311, 180] width 11 height 11
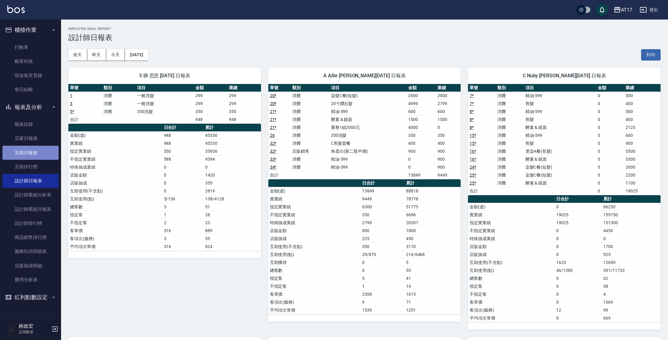
click at [36, 152] on link "互助日報表" at bounding box center [30, 153] width 56 height 14
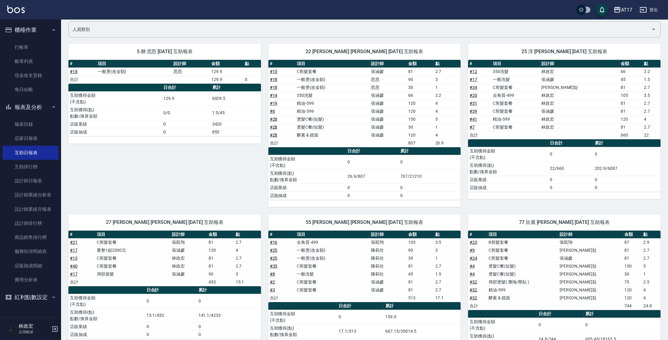
scroll to position [55, 0]
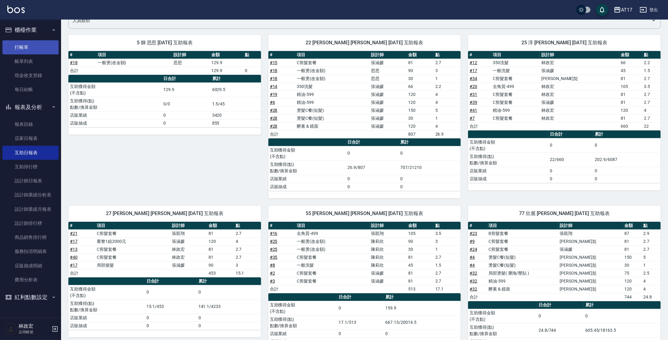
click at [27, 47] on link "打帳單" at bounding box center [30, 47] width 56 height 14
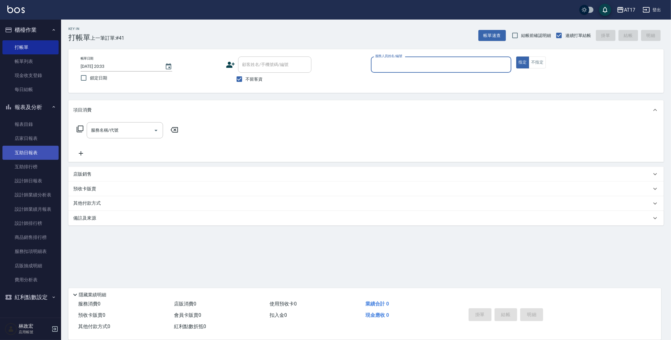
click at [30, 152] on link "互助日報表" at bounding box center [30, 153] width 56 height 14
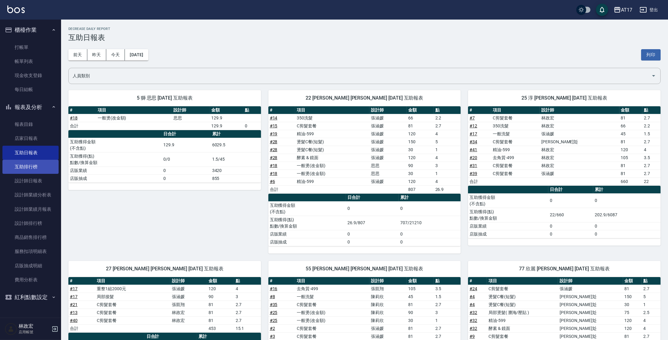
click at [50, 164] on link "互助排行榜" at bounding box center [30, 167] width 56 height 14
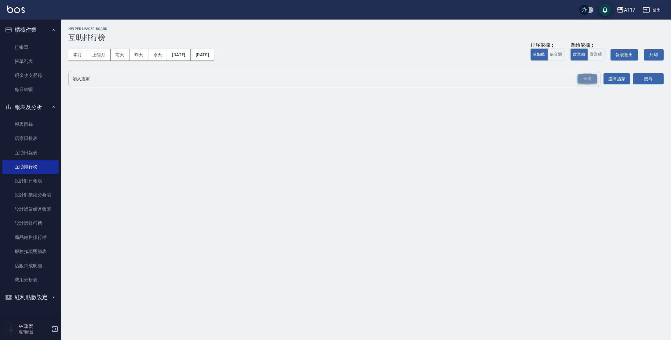
drag, startPoint x: 586, startPoint y: 78, endPoint x: 584, endPoint y: 82, distance: 4.7
click at [586, 80] on div "全選" at bounding box center [588, 78] width 20 height 9
click at [651, 80] on button "搜尋" at bounding box center [649, 79] width 31 height 11
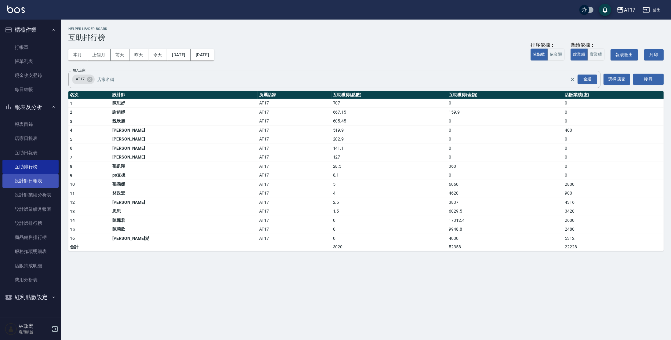
click at [45, 178] on link "設計師日報表" at bounding box center [30, 181] width 56 height 14
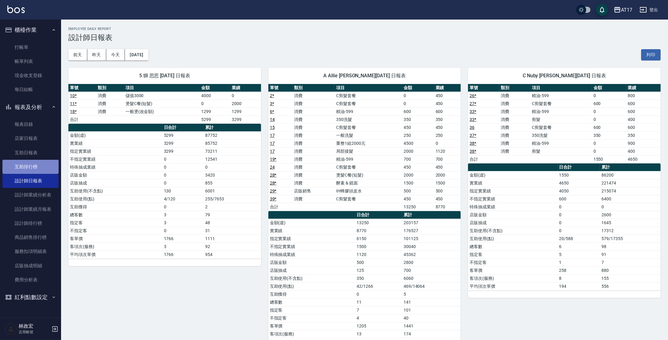
click at [23, 167] on link "互助排行榜" at bounding box center [30, 167] width 56 height 14
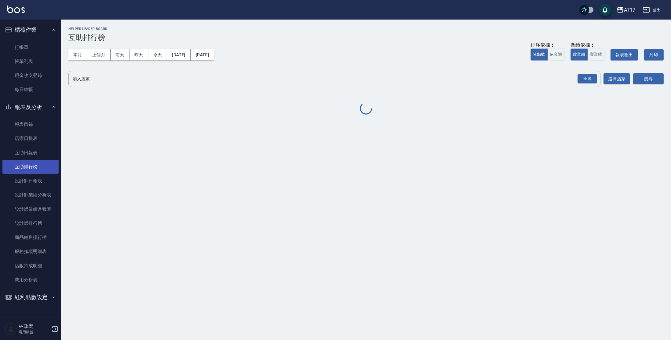
click at [32, 198] on link "設計師業績分析表" at bounding box center [30, 195] width 56 height 14
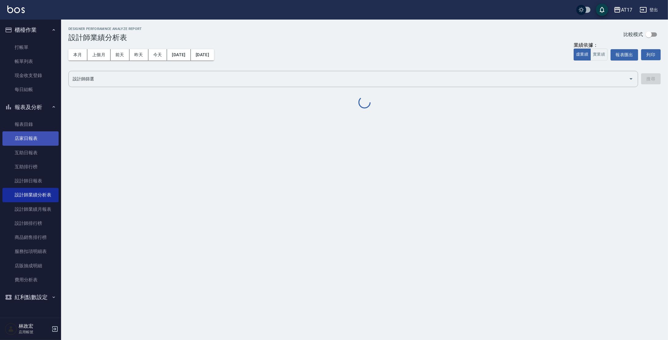
click at [23, 140] on link "店家日報表" at bounding box center [30, 138] width 56 height 14
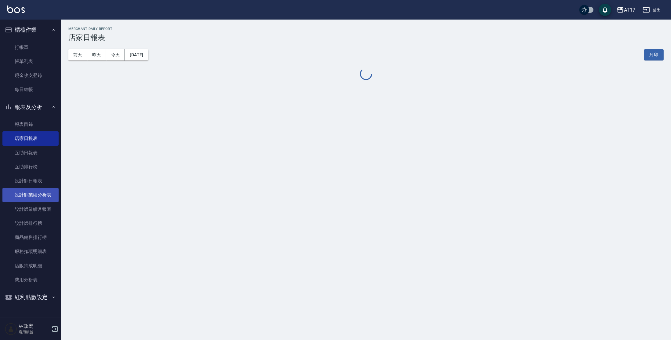
drag, startPoint x: 23, startPoint y: 197, endPoint x: 25, endPoint y: 192, distance: 5.9
click at [23, 197] on link "設計師業績分析表" at bounding box center [30, 195] width 56 height 14
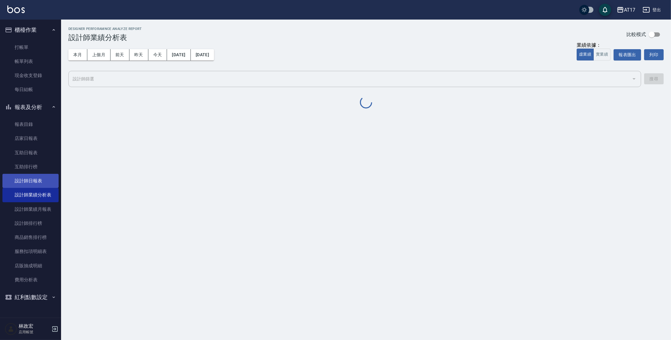
drag, startPoint x: 26, startPoint y: 171, endPoint x: 22, endPoint y: 184, distance: 13.8
click at [26, 171] on link "互助排行榜" at bounding box center [30, 167] width 56 height 14
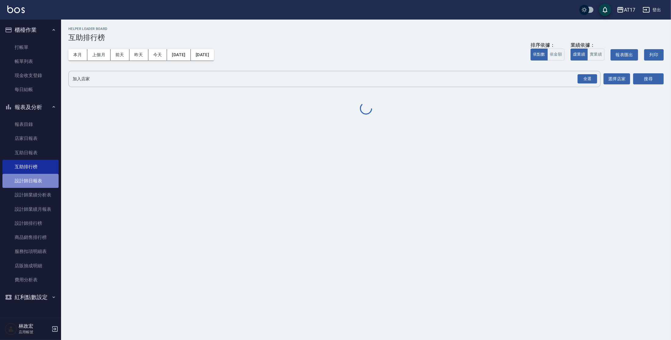
click at [22, 184] on link "設計師日報表" at bounding box center [30, 181] width 56 height 14
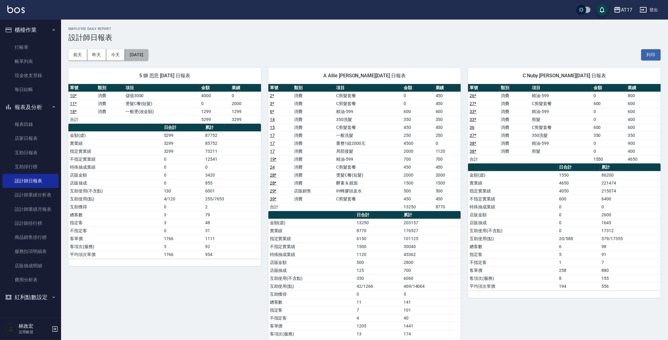
click at [147, 54] on button "[DATE]" at bounding box center [136, 54] width 23 height 11
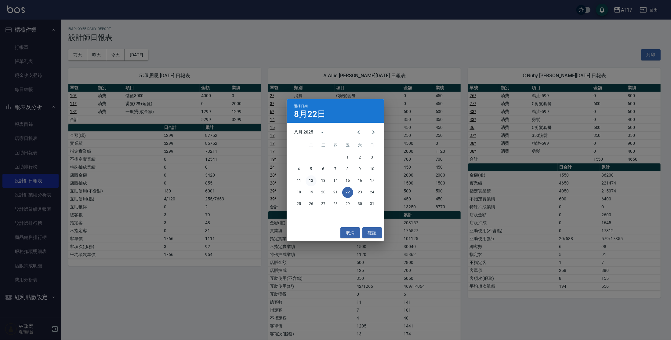
click at [309, 182] on button "12" at bounding box center [311, 180] width 11 height 11
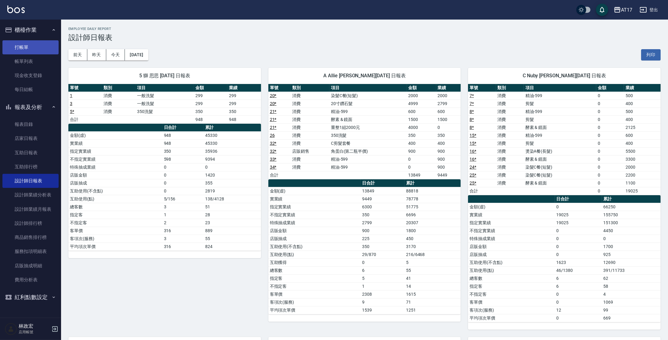
click at [40, 46] on link "打帳單" at bounding box center [30, 47] width 56 height 14
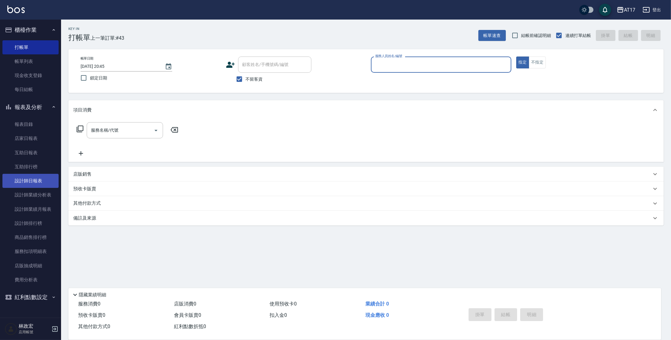
click at [31, 178] on link "設計師日報表" at bounding box center [30, 181] width 56 height 14
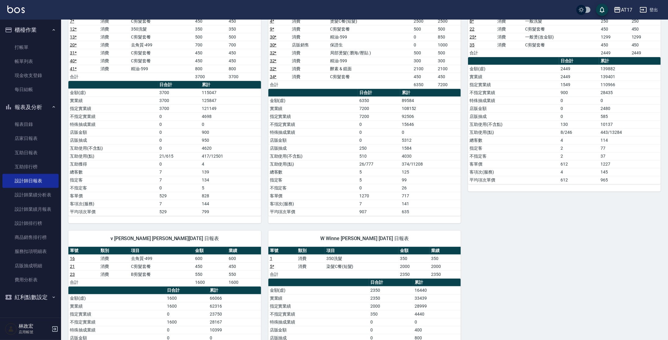
scroll to position [378, 0]
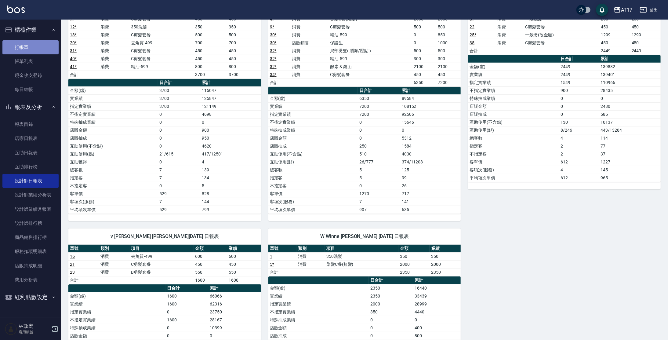
click at [33, 49] on link "打帳單" at bounding box center [30, 47] width 56 height 14
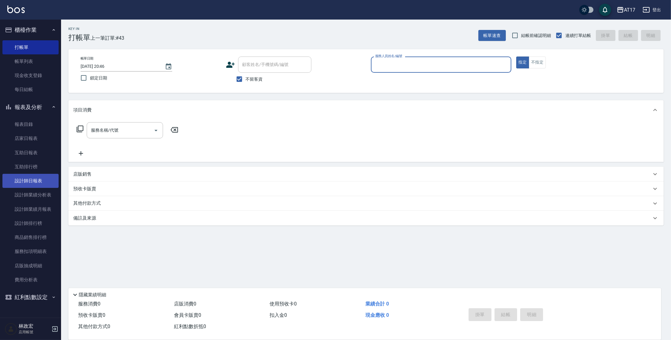
click at [33, 184] on link "設計師日報表" at bounding box center [30, 181] width 56 height 14
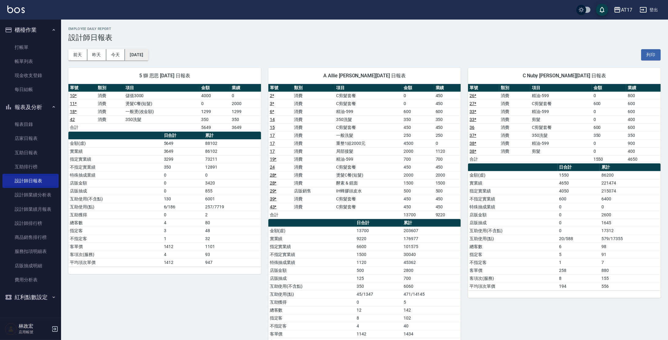
click at [148, 52] on button "[DATE]" at bounding box center [136, 54] width 23 height 11
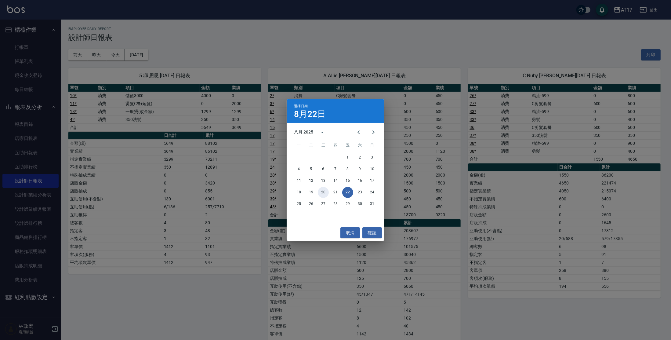
click at [323, 196] on button "20" at bounding box center [323, 192] width 11 height 11
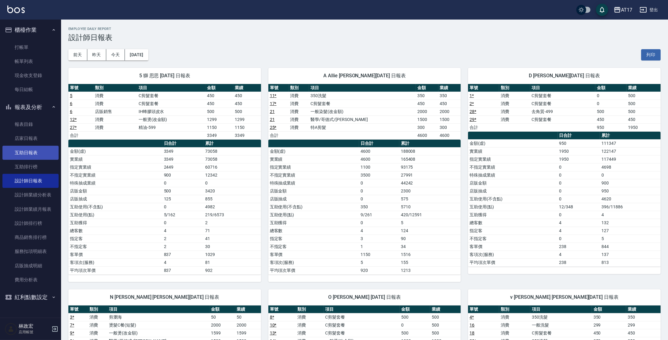
click at [19, 150] on link "互助日報表" at bounding box center [30, 153] width 56 height 14
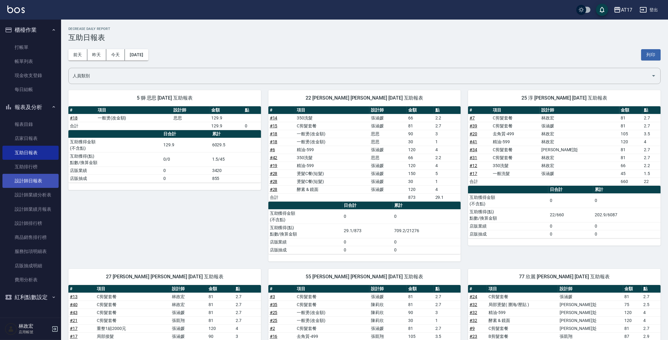
click at [48, 181] on link "設計師日報表" at bounding box center [30, 181] width 56 height 14
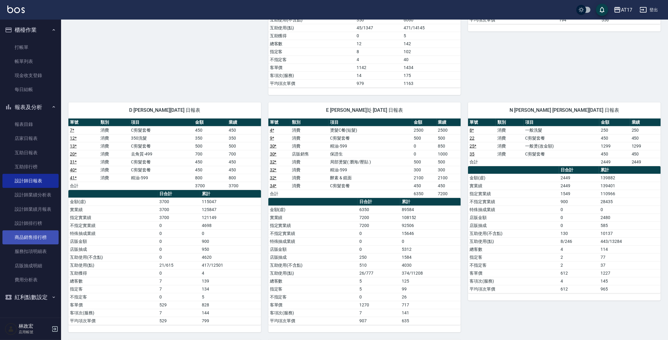
scroll to position [278, 0]
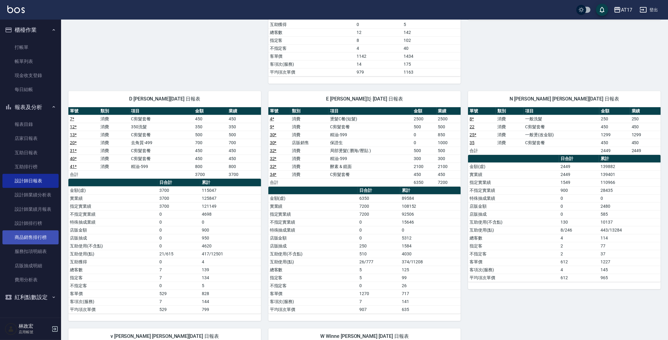
click at [2, 174] on link "設計師日報表" at bounding box center [30, 181] width 56 height 14
click at [44, 50] on link "打帳單" at bounding box center [30, 47] width 56 height 14
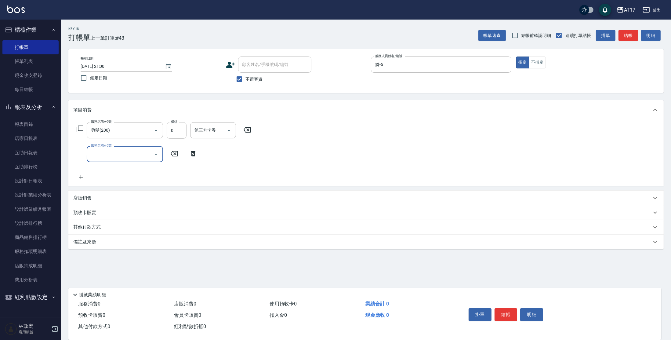
click at [165, 131] on div "服務名稱/代號 剪髮(200) 服務名稱/代號 價格 0 價格 第三方卡券 第三方卡券" at bounding box center [164, 130] width 182 height 16
drag, startPoint x: 178, startPoint y: 130, endPoint x: 438, endPoint y: 131, distance: 260.6
click at [178, 130] on input "0" at bounding box center [177, 130] width 20 height 16
click at [510, 312] on button "結帳" at bounding box center [506, 314] width 23 height 13
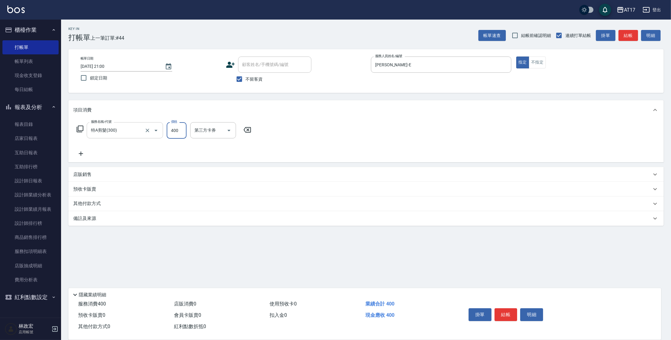
click at [149, 130] on icon "Clear" at bounding box center [147, 130] width 6 height 6
click at [217, 128] on button "Clear" at bounding box center [220, 130] width 9 height 9
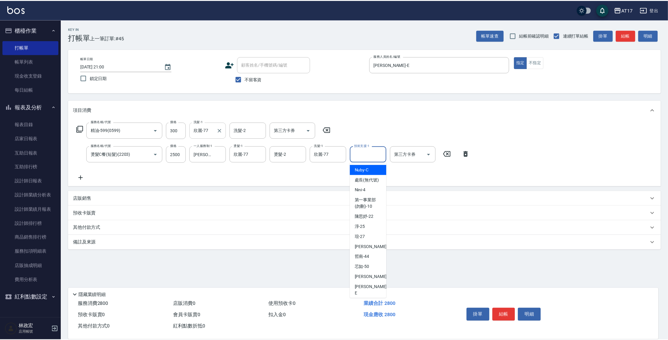
scroll to position [141, 0]
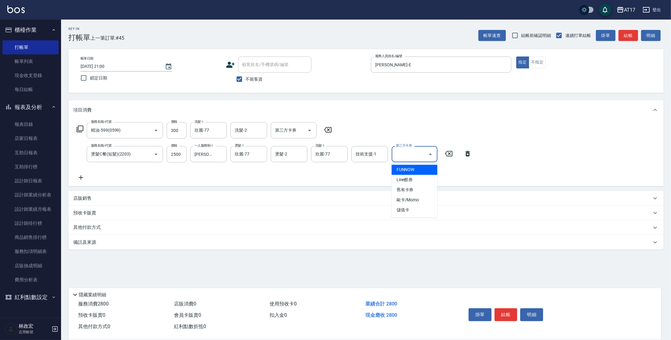
click at [421, 151] on input "第三方卡券" at bounding box center [410, 154] width 31 height 11
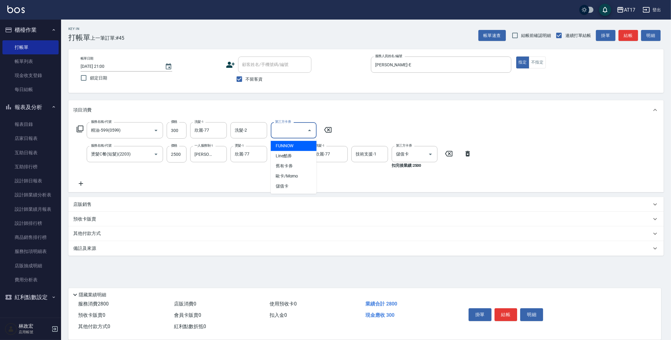
click at [295, 134] on input "第三方卡券" at bounding box center [289, 130] width 31 height 11
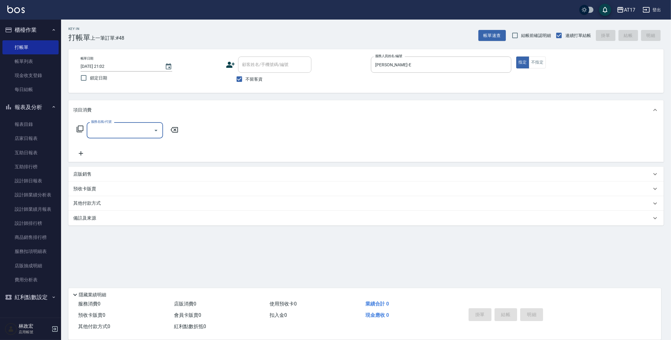
click at [81, 126] on icon at bounding box center [79, 128] width 7 height 7
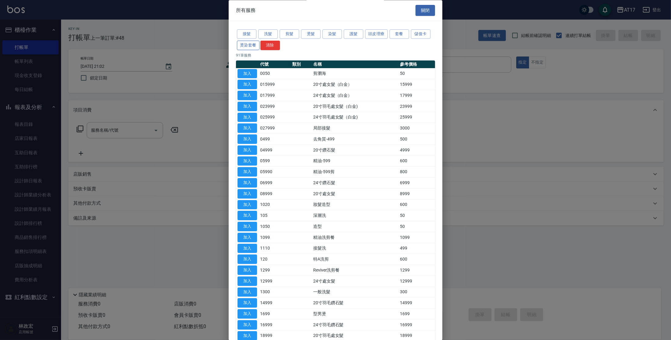
click at [258, 43] on button "燙染套餐" at bounding box center [248, 45] width 23 height 9
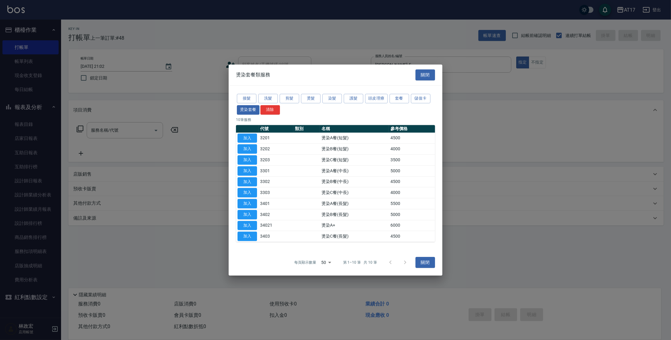
click at [258, 147] on td "加入" at bounding box center [247, 149] width 23 height 11
click at [244, 149] on button "加入" at bounding box center [248, 148] width 20 height 9
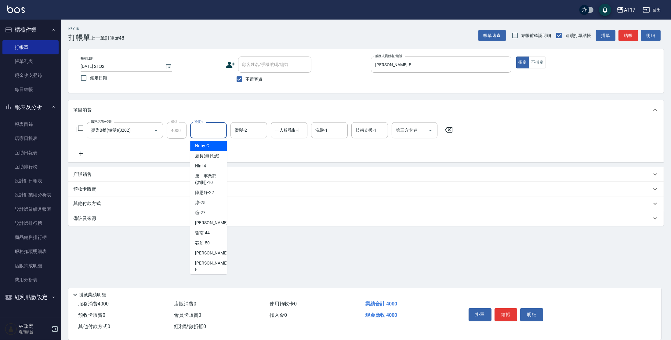
click at [203, 131] on div "燙髮-1 燙髮-1" at bounding box center [208, 130] width 37 height 16
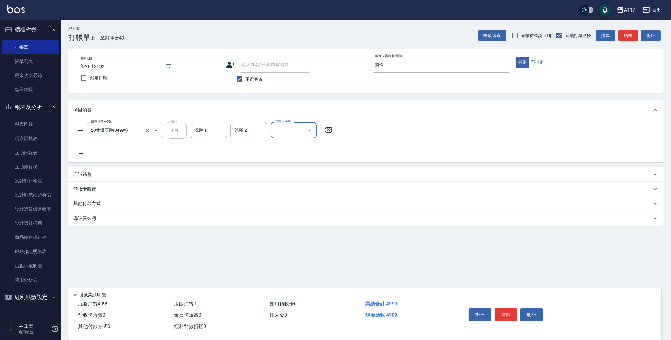
click at [148, 130] on icon "Clear" at bounding box center [147, 130] width 6 height 6
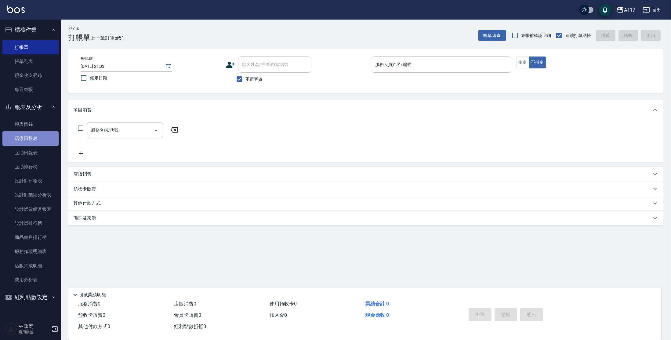
click at [45, 140] on link "店家日報表" at bounding box center [30, 138] width 56 height 14
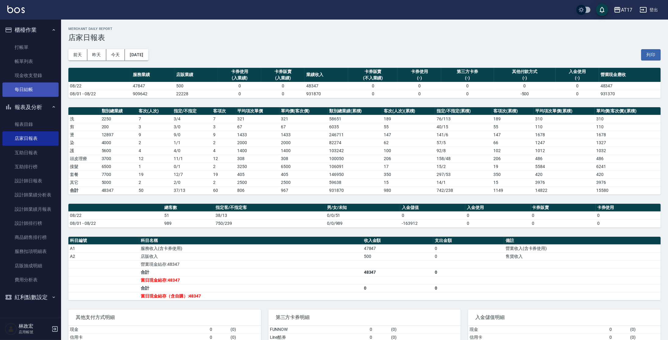
click at [47, 89] on link "每日結帳" at bounding box center [30, 89] width 56 height 14
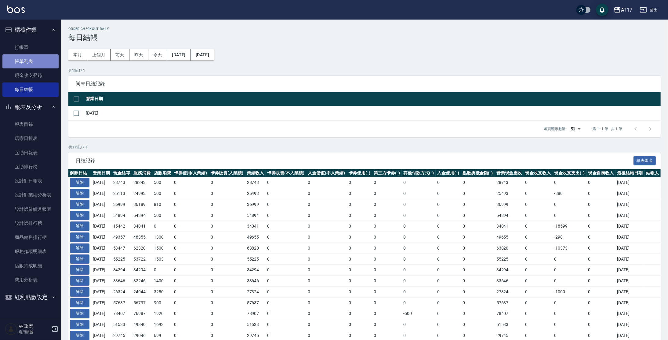
click at [34, 60] on link "帳單列表" at bounding box center [30, 61] width 56 height 14
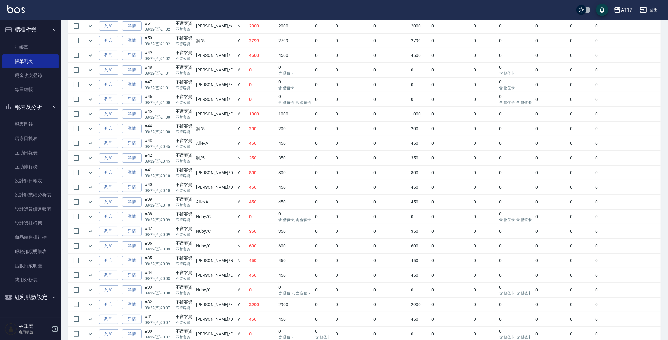
scroll to position [166, 0]
click at [29, 92] on link "每日結帳" at bounding box center [30, 89] width 56 height 14
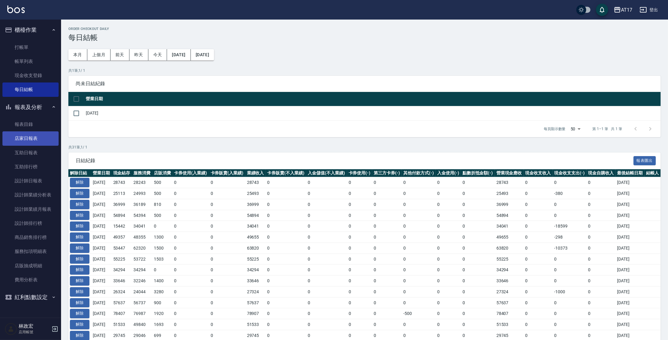
click at [26, 135] on link "店家日報表" at bounding box center [30, 138] width 56 height 14
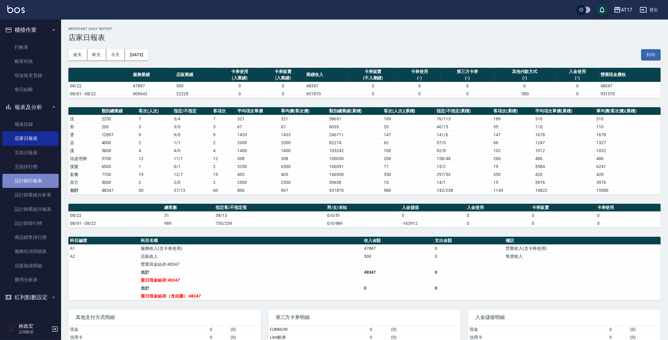
click at [41, 178] on link "設計師日報表" at bounding box center [30, 181] width 56 height 14
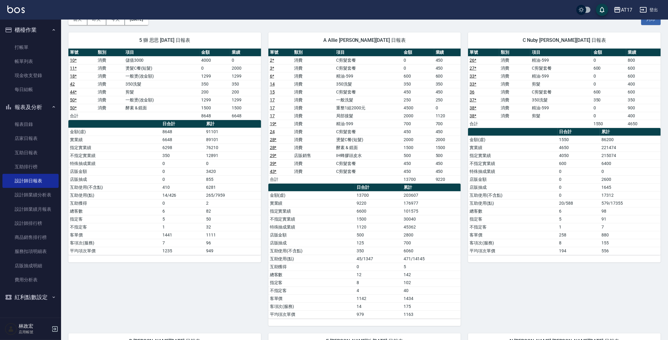
scroll to position [35, 0]
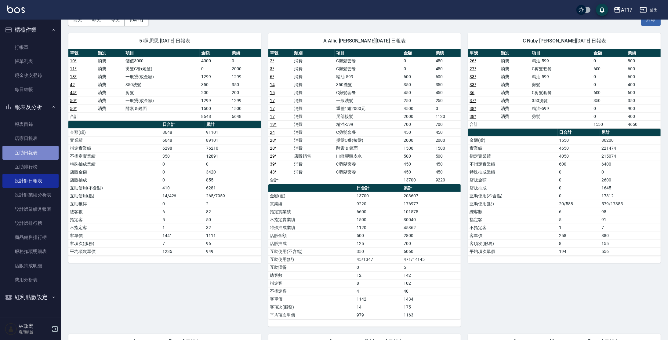
drag, startPoint x: 34, startPoint y: 154, endPoint x: 37, endPoint y: 153, distance: 3.5
click at [34, 154] on link "互助日報表" at bounding box center [30, 153] width 56 height 14
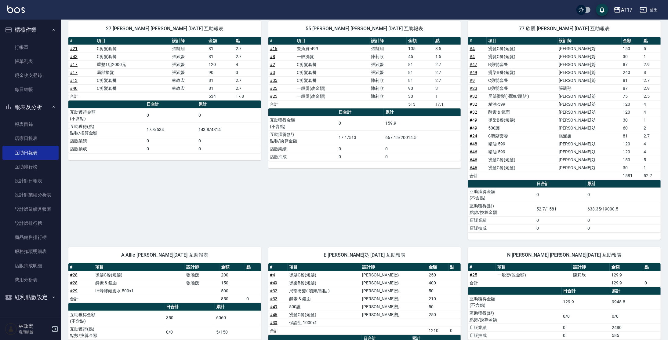
scroll to position [262, 0]
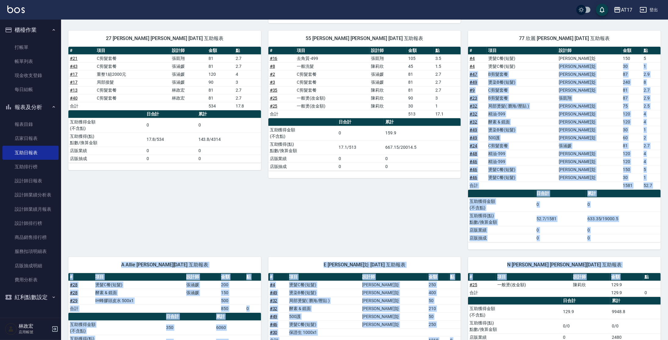
drag, startPoint x: 539, startPoint y: 62, endPoint x: 646, endPoint y: 274, distance: 237.7
click at [646, 274] on div "5 獅 思思 [DATE] 互助報表 # 項目 設計師 金額 點 # 18 一般燙(改金額) 思思 129.9 # 50 一般燙(改金額) 思思 129.9 …" at bounding box center [361, 186] width 600 height 731
click at [657, 227] on td "0" at bounding box center [623, 230] width 75 height 8
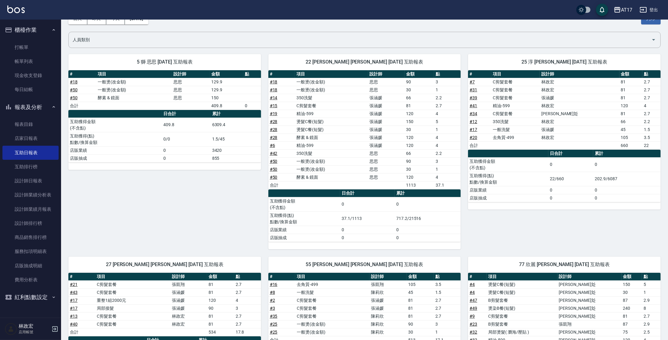
scroll to position [24, 0]
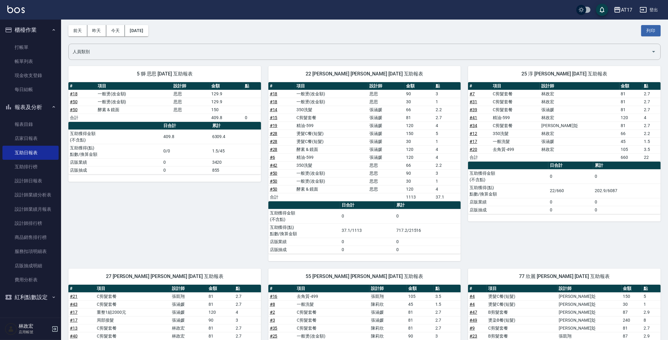
click at [20, 10] on img at bounding box center [15, 9] width 17 height 8
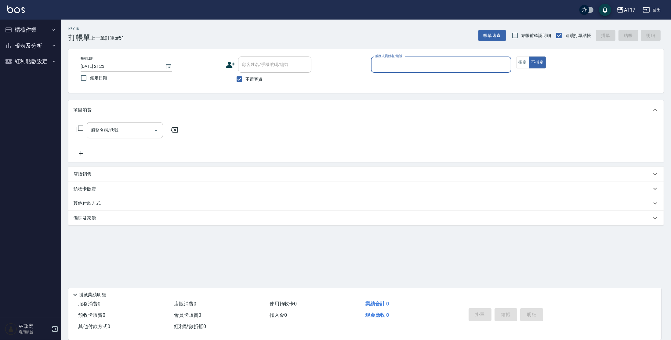
click at [33, 44] on button "報表及分析" at bounding box center [30, 46] width 56 height 16
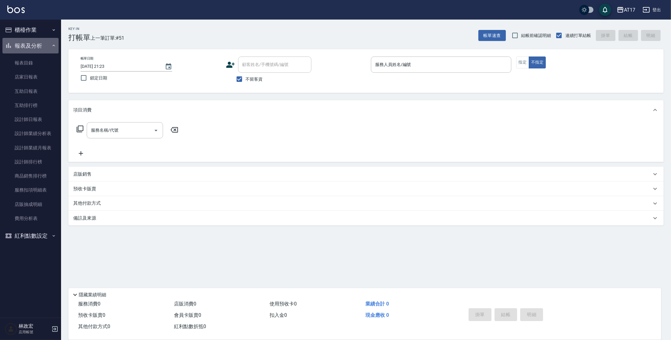
click at [33, 44] on button "報表及分析" at bounding box center [30, 46] width 56 height 16
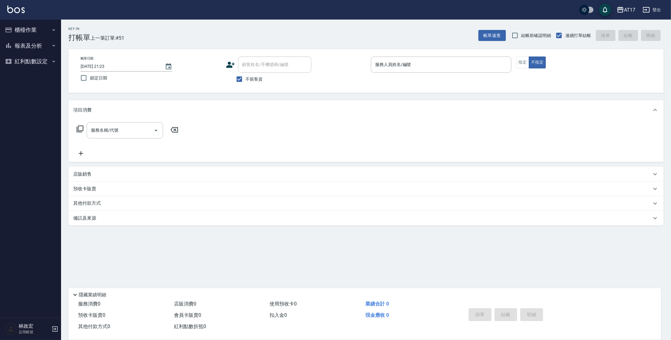
click at [143, 28] on div "Key In 打帳單 上一筆訂單:#51 帳單速查 結帳前確認明細 連續打單結帳 掛單 結帳 明細" at bounding box center [362, 31] width 603 height 22
drag, startPoint x: 97, startPoint y: 15, endPoint x: 172, endPoint y: 35, distance: 77.9
click at [171, 35] on div "AT17 登出 櫃檯作業 打帳單 帳單列表 現金收支登錄 每日結帳 報表及分析 報表目錄 店家日報表 互助日報表 互助排行榜 設計師日報表 設計師業績分析表 …" at bounding box center [335, 170] width 671 height 340
click at [172, 35] on div "Key In 打帳單 上一筆訂單:#51 帳單速查 結帳前確認明細 連續打單結帳 掛單 結帳 明細" at bounding box center [362, 31] width 603 height 22
click at [16, 47] on button "報表及分析" at bounding box center [30, 46] width 56 height 16
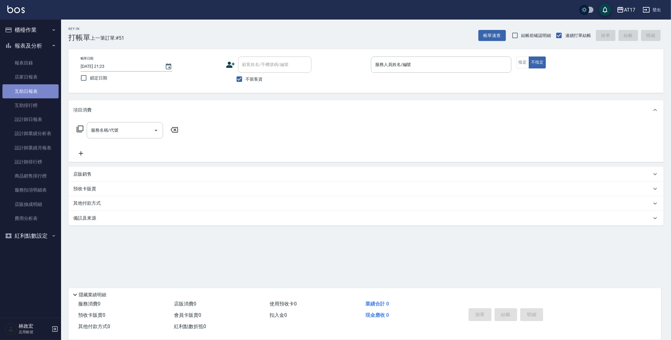
click at [37, 92] on link "互助日報表" at bounding box center [30, 91] width 56 height 14
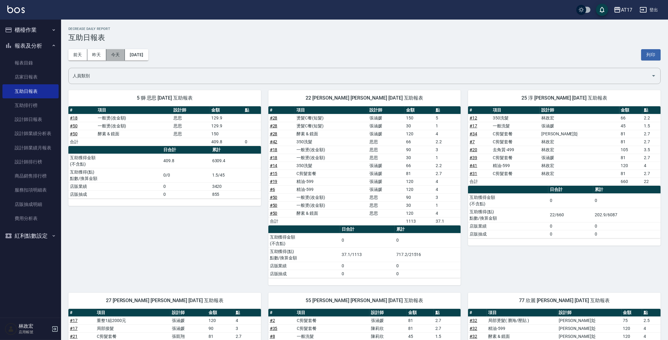
click at [109, 55] on button "今天" at bounding box center [115, 54] width 19 height 11
